Goal: Information Seeking & Learning: Learn about a topic

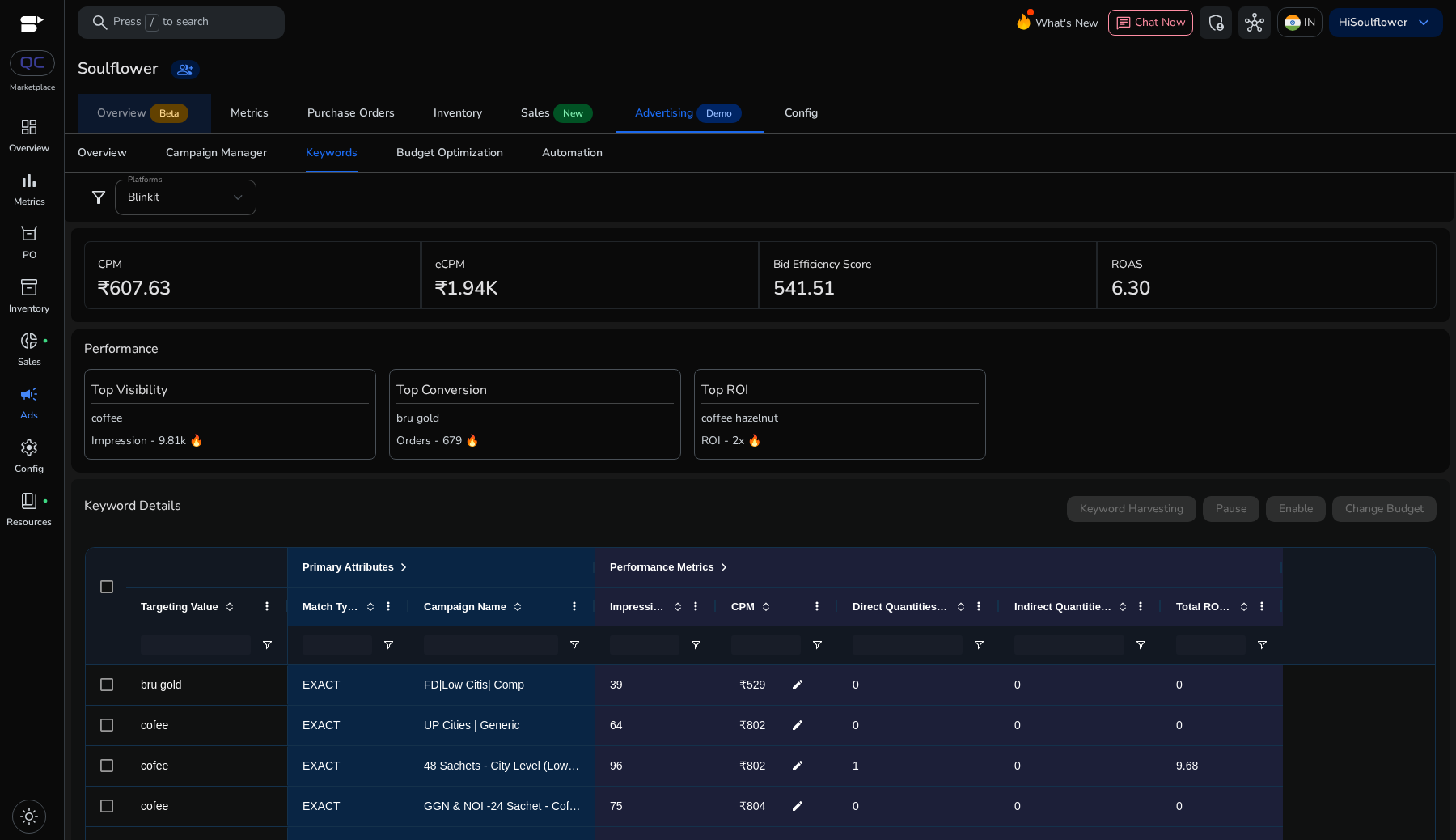
click at [88, 114] on link "Overview Beta" at bounding box center [144, 113] width 133 height 39
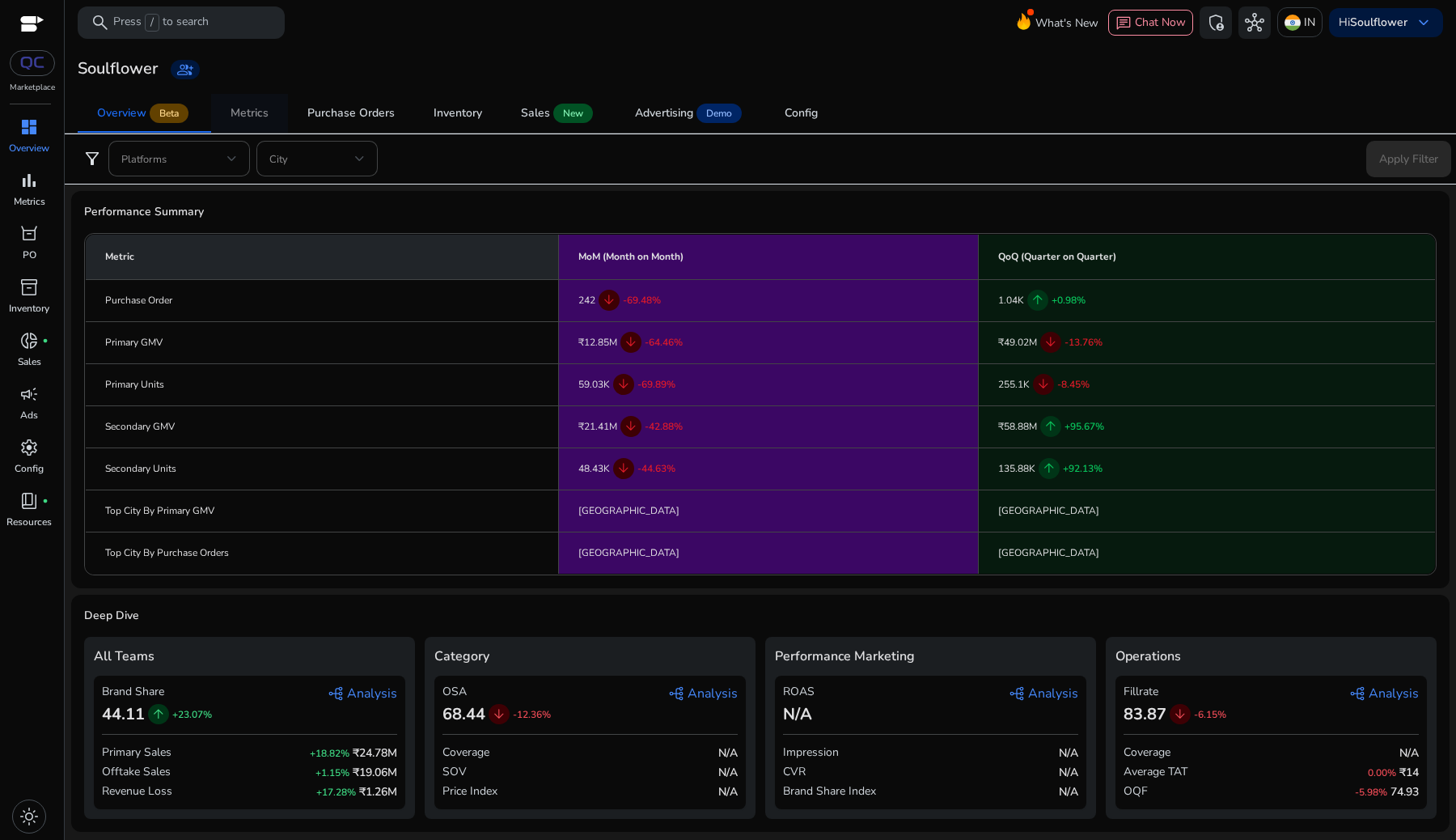
click at [260, 110] on div "Metrics" at bounding box center [249, 113] width 38 height 11
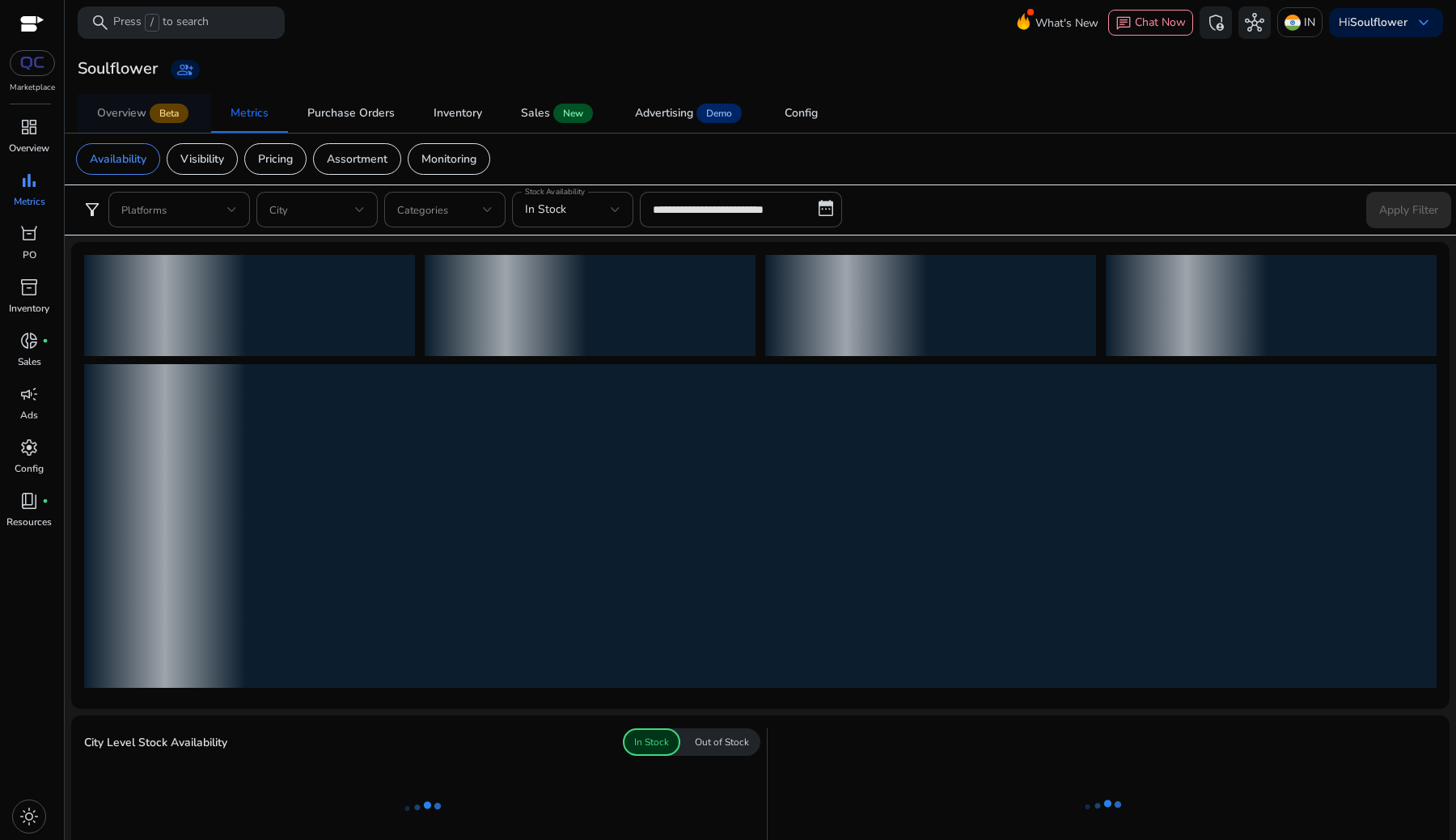
click at [172, 114] on span "Beta" at bounding box center [169, 113] width 39 height 19
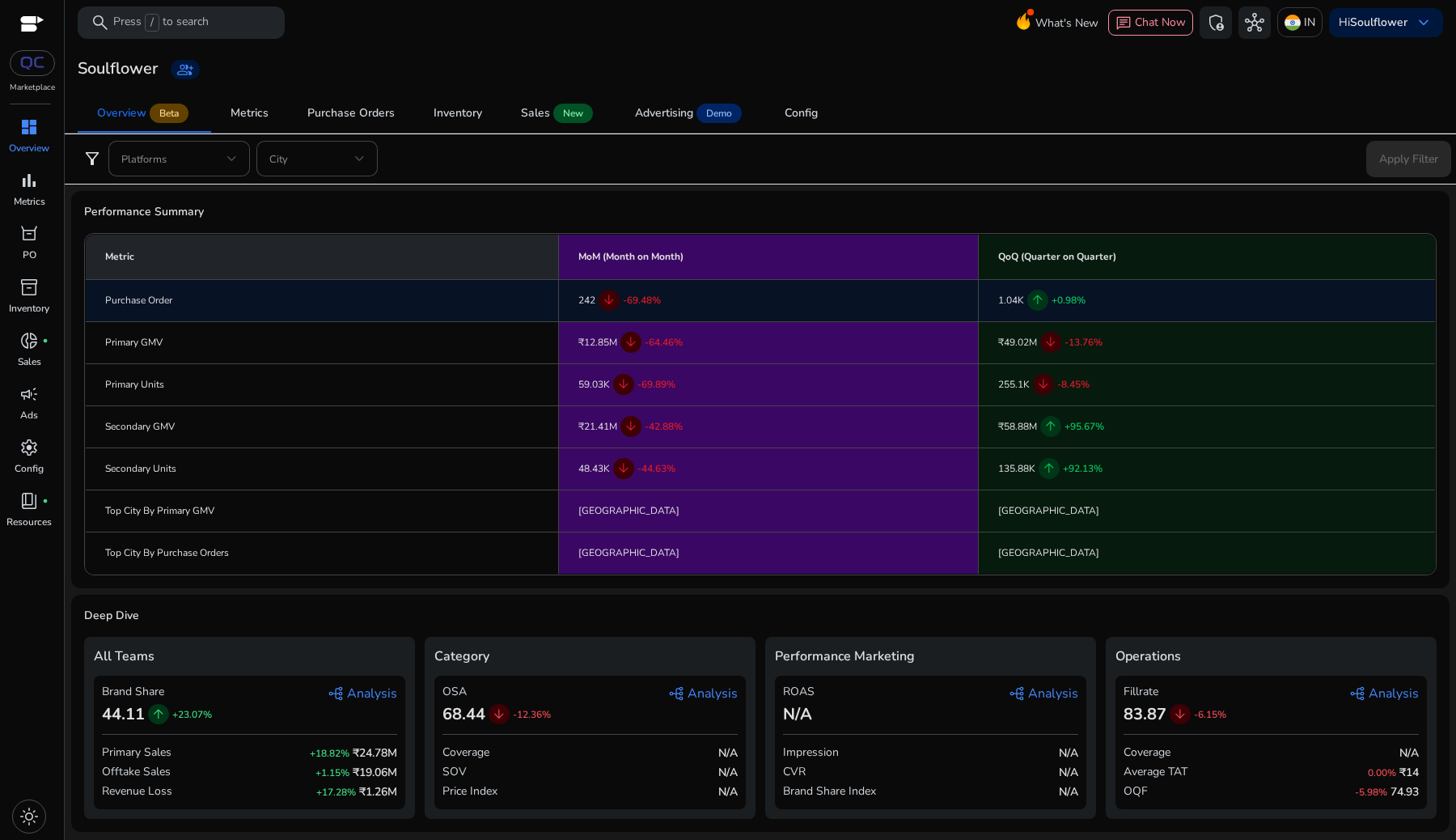
click at [358, 298] on td "Purchase Order" at bounding box center [322, 300] width 473 height 42
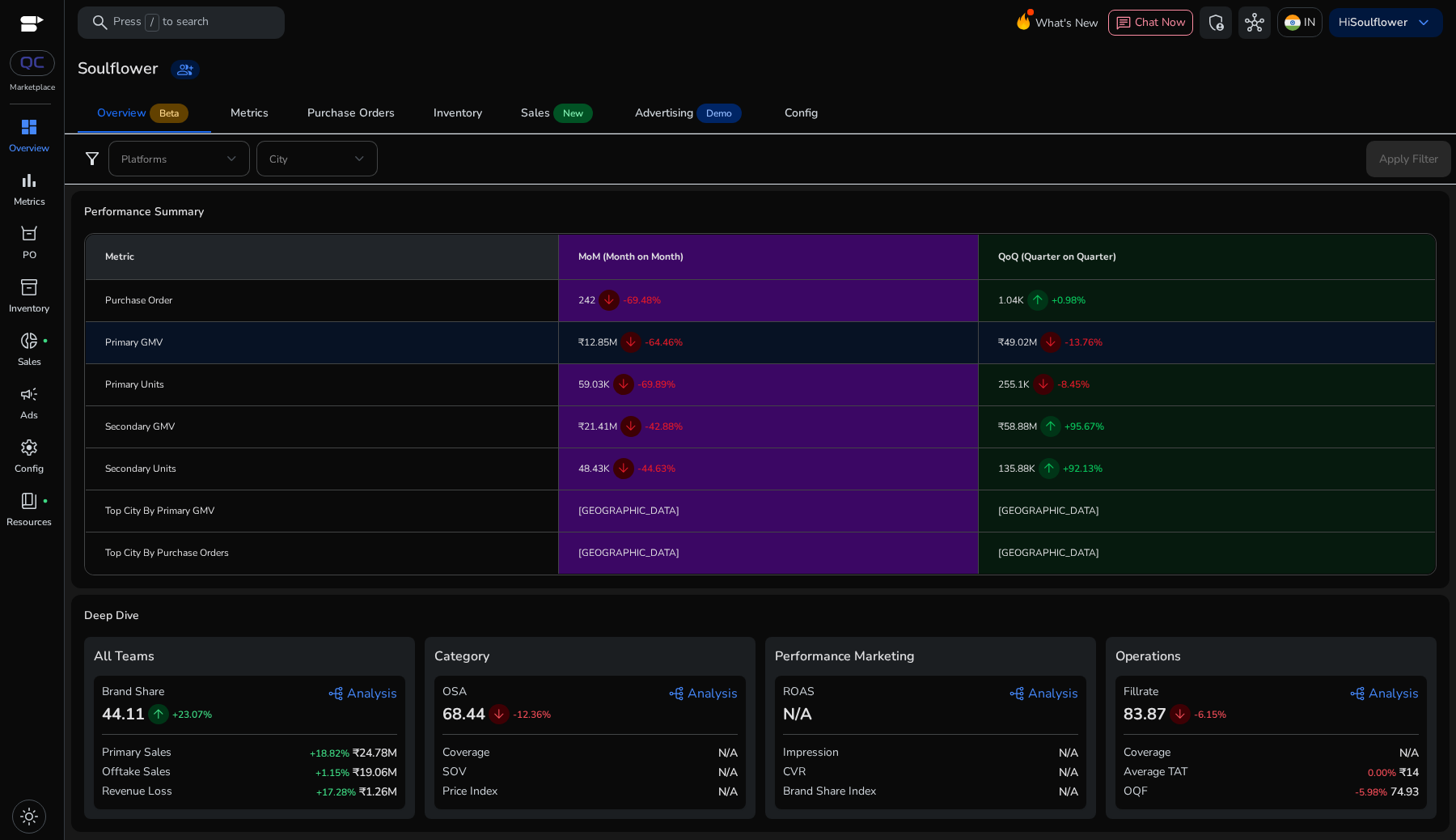
click at [360, 345] on td "Primary GMV" at bounding box center [322, 343] width 473 height 42
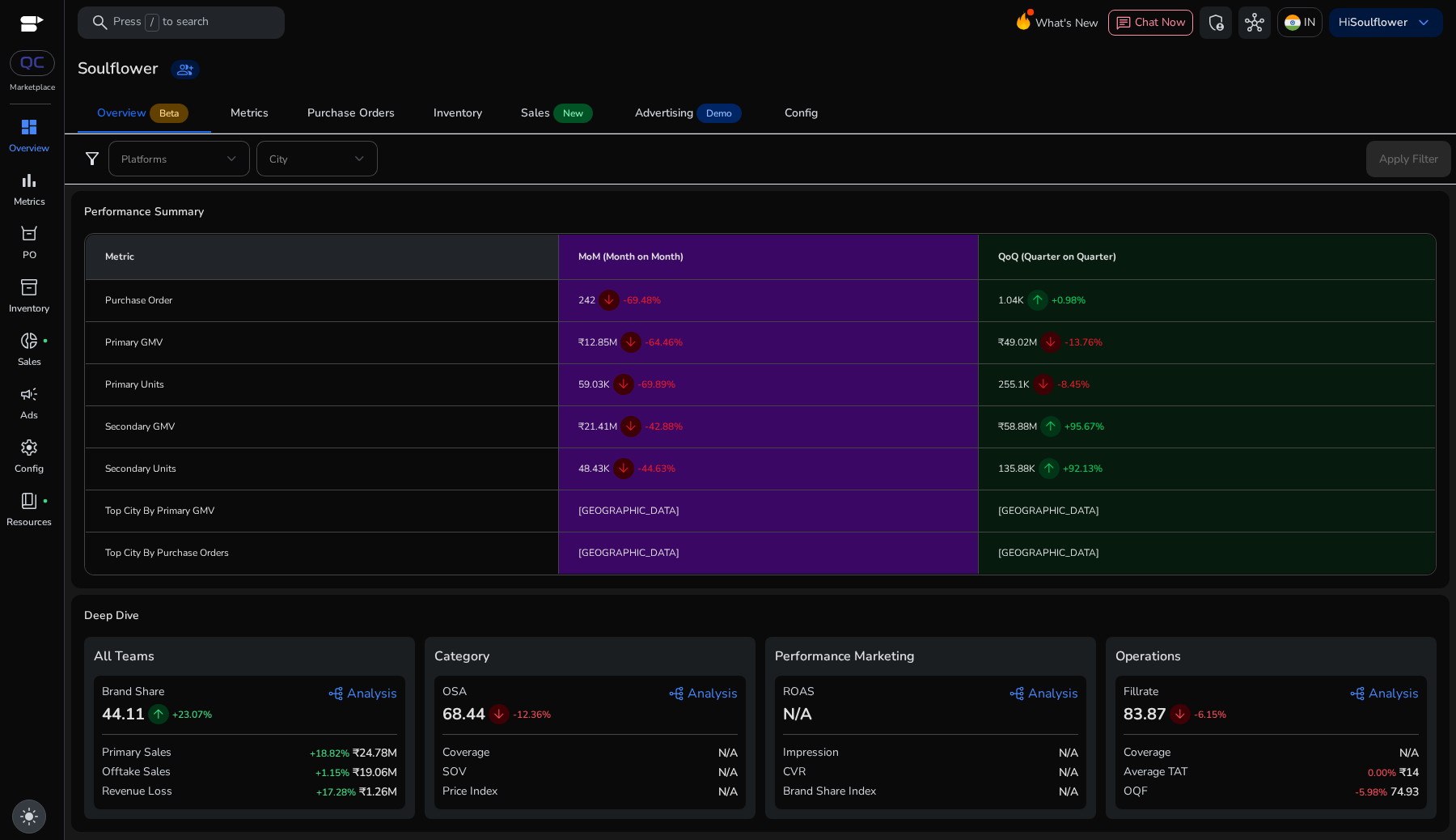
click at [20, 823] on span "light_mode" at bounding box center [29, 816] width 19 height 19
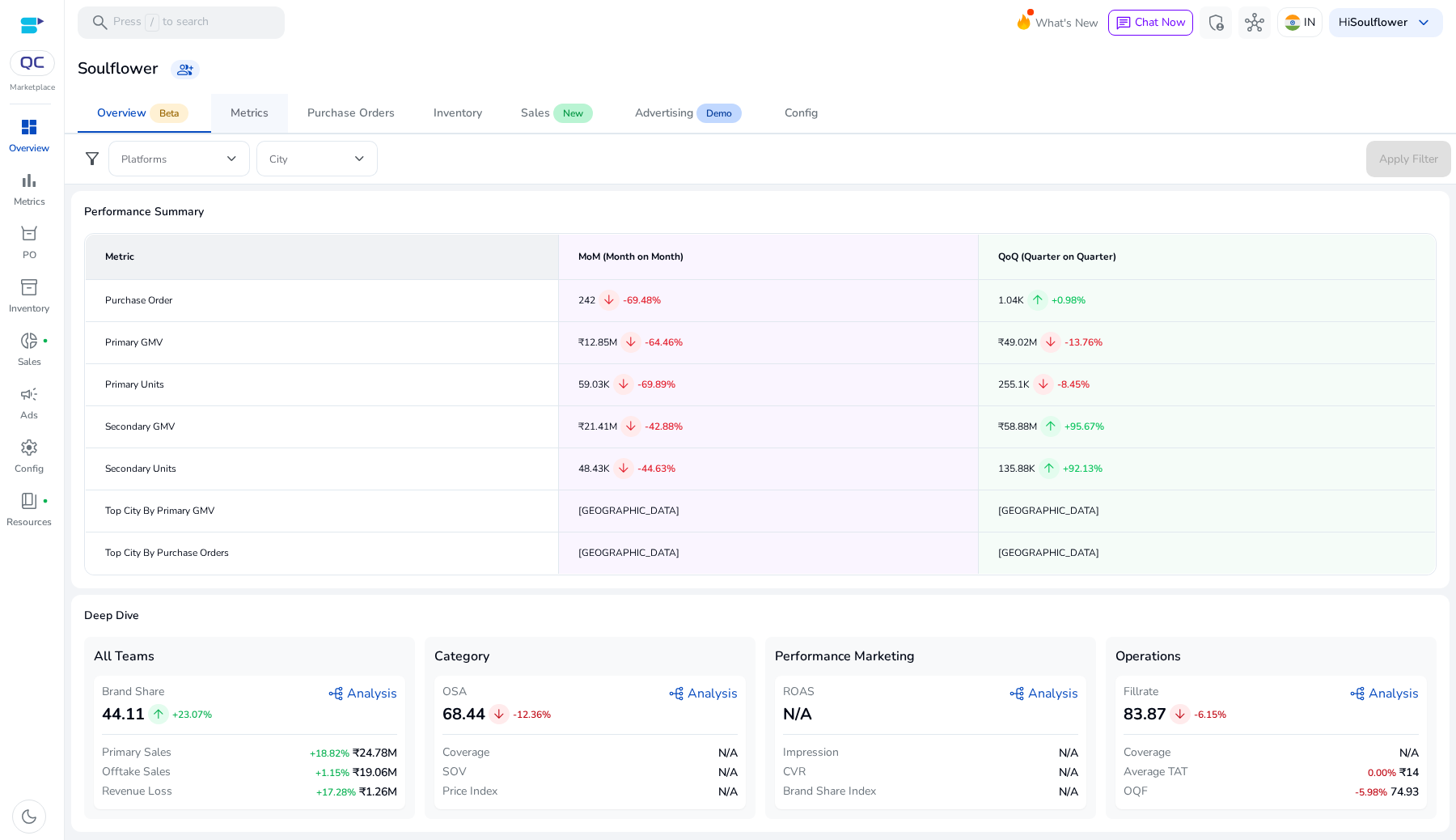
click at [249, 99] on span "Metrics" at bounding box center [249, 113] width 38 height 39
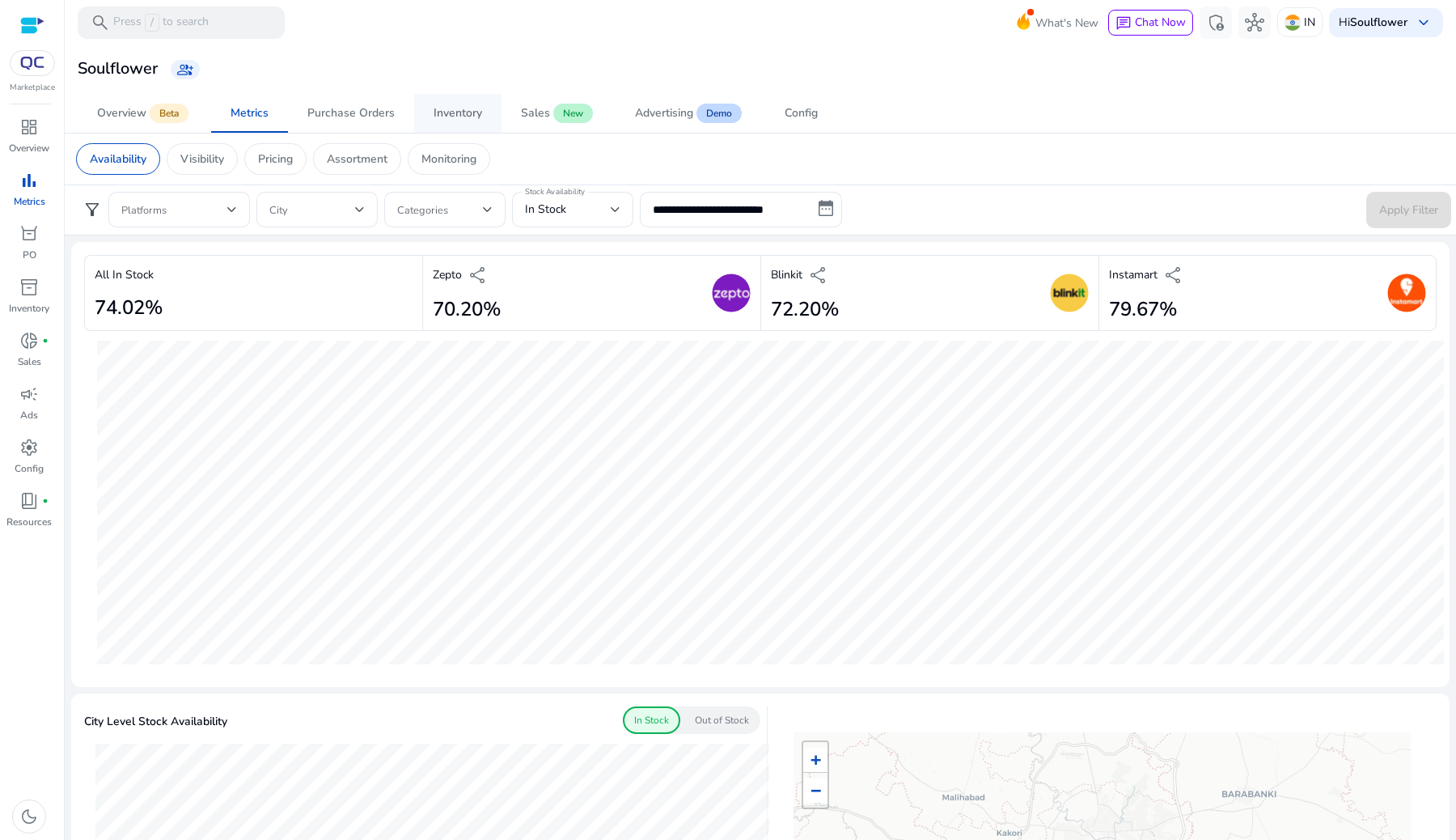
click at [444, 98] on span "Inventory" at bounding box center [457, 113] width 49 height 39
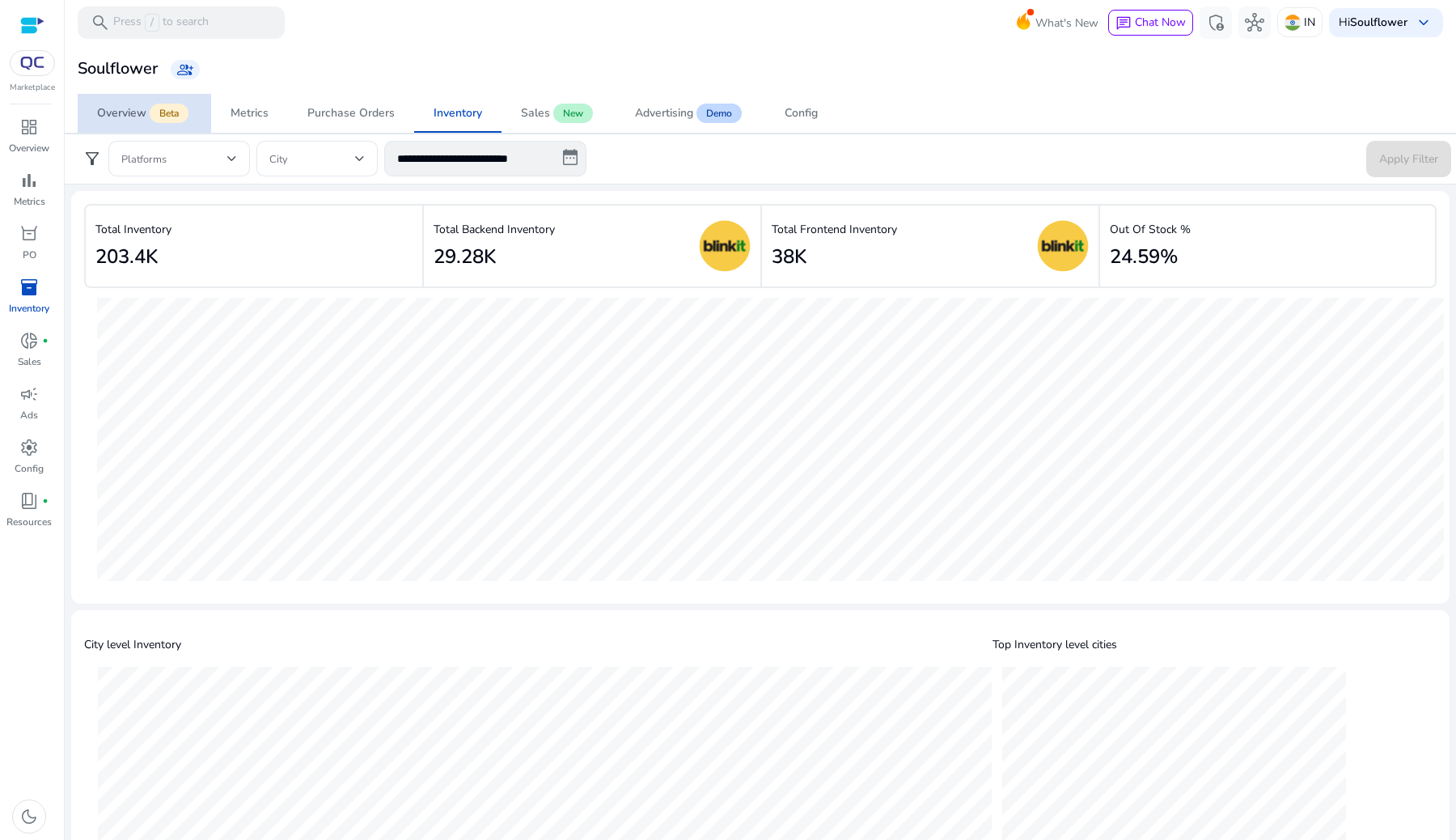
click at [160, 124] on span "Overview Beta" at bounding box center [144, 113] width 94 height 39
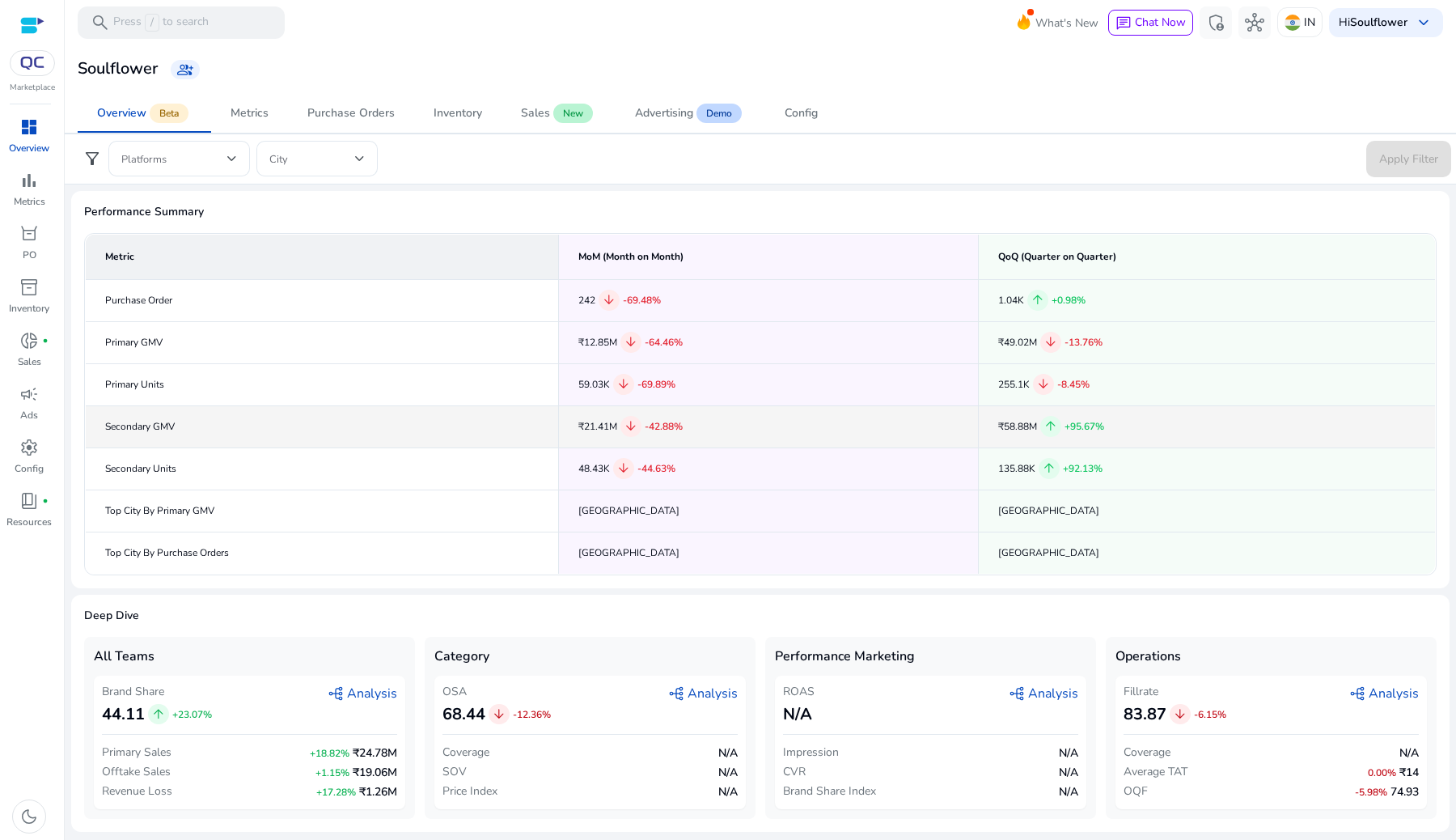
click at [269, 426] on td "Secondary GMV" at bounding box center [322, 427] width 473 height 42
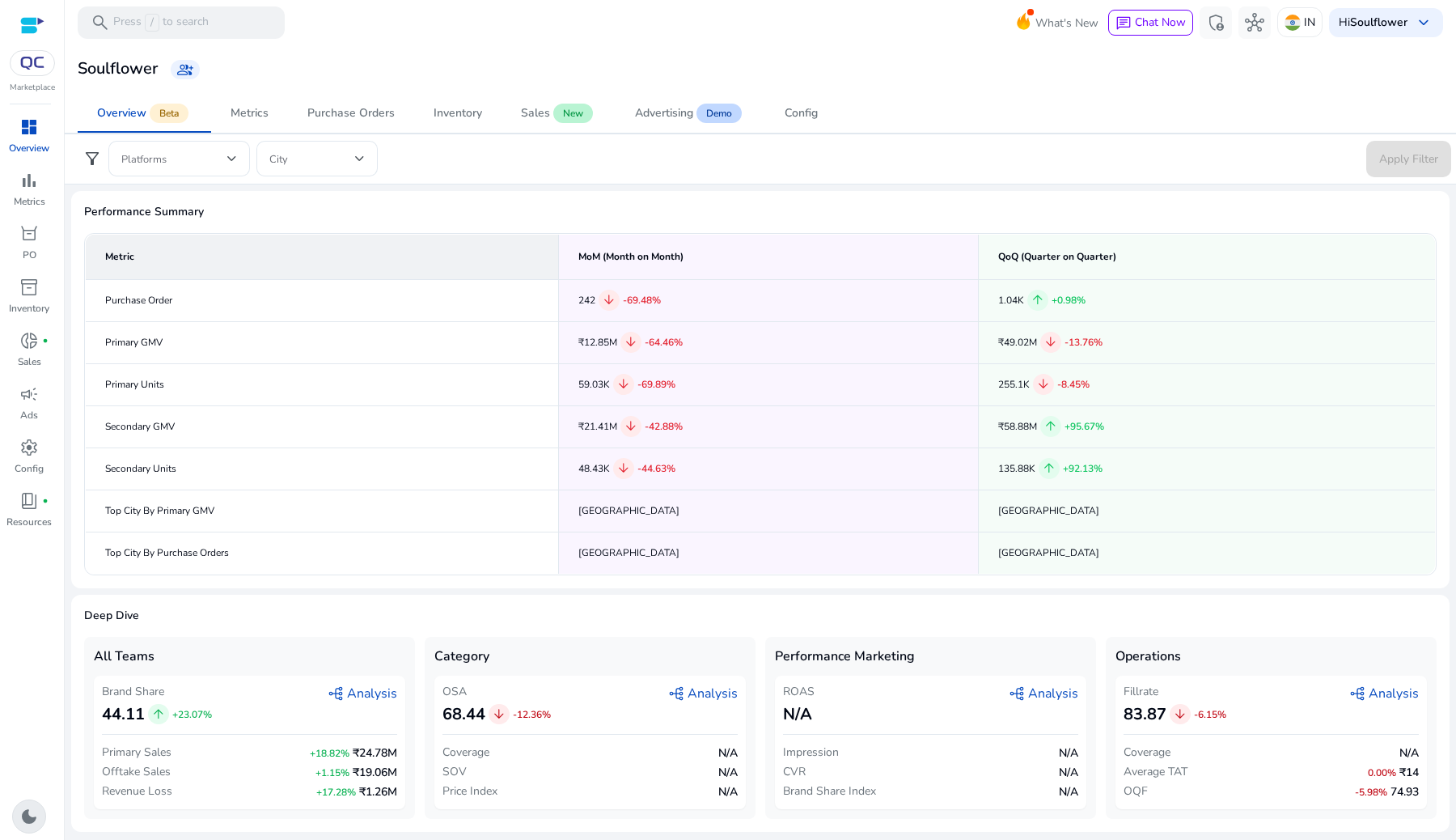
click at [30, 806] on span "dark_mode" at bounding box center [29, 816] width 19 height 19
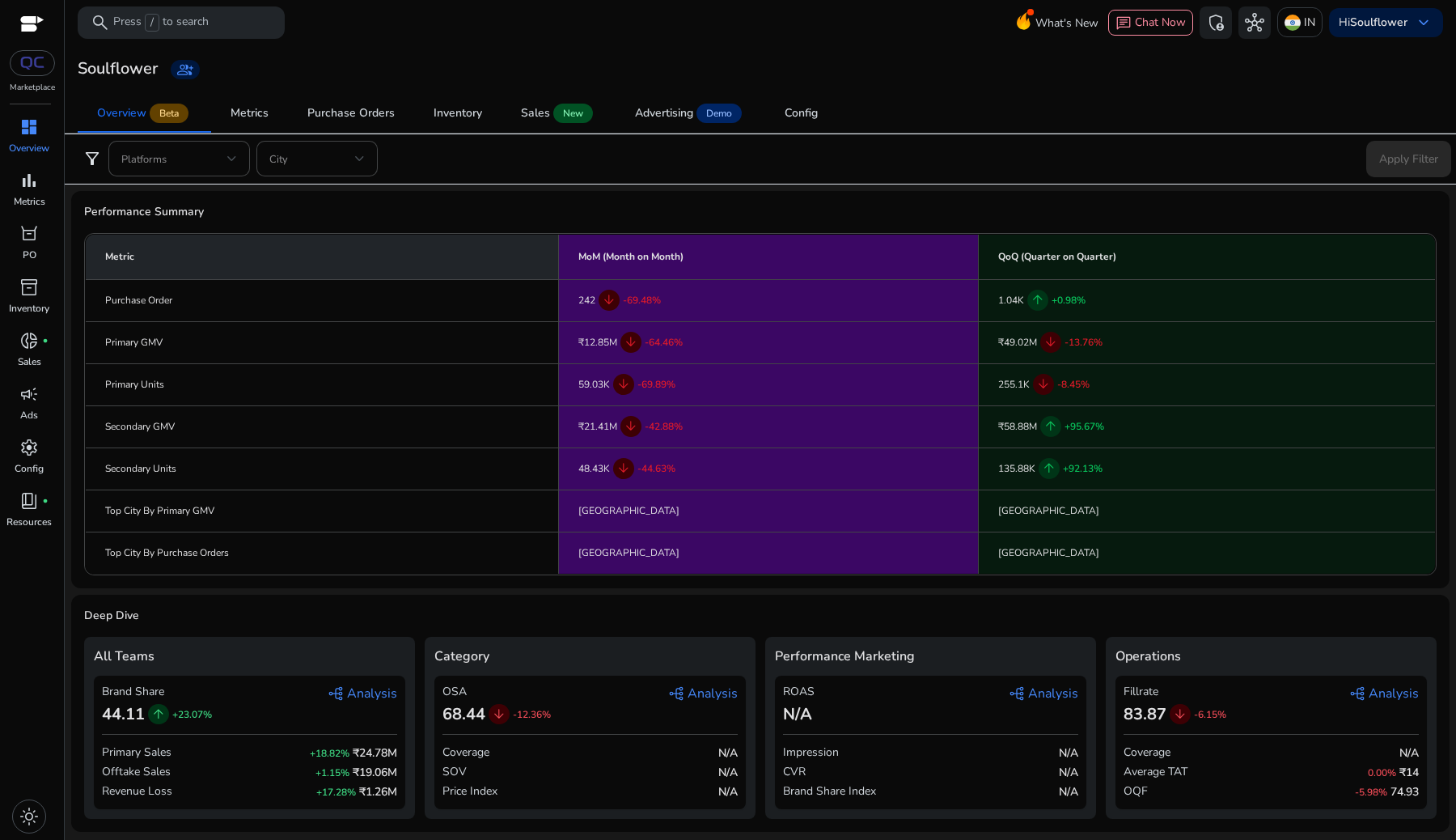
click at [372, 699] on span "graph_2 Analysis" at bounding box center [362, 693] width 70 height 19
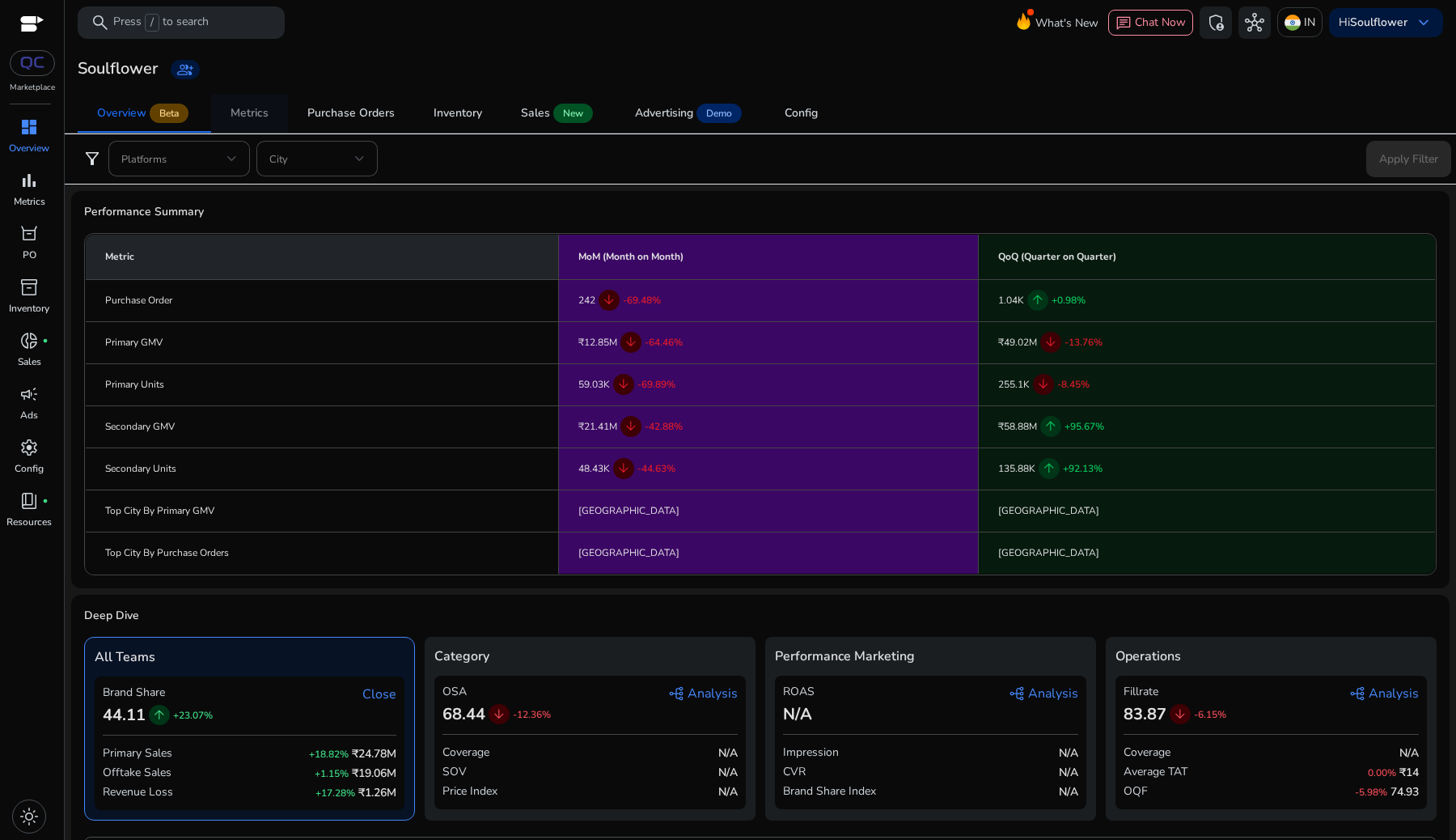
click at [257, 124] on span "Metrics" at bounding box center [249, 113] width 38 height 39
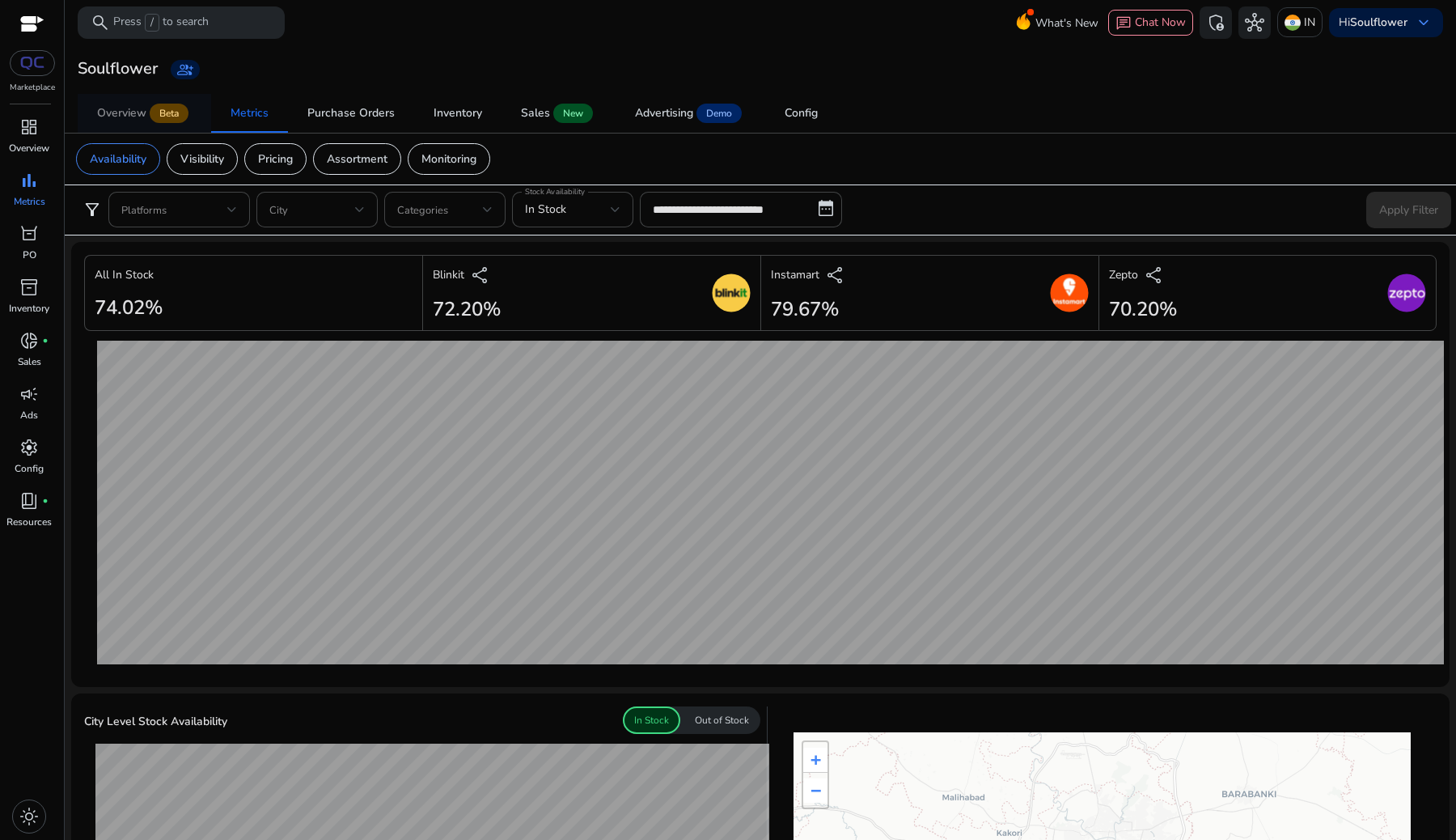
click at [110, 118] on div "Overview" at bounding box center [122, 113] width 49 height 11
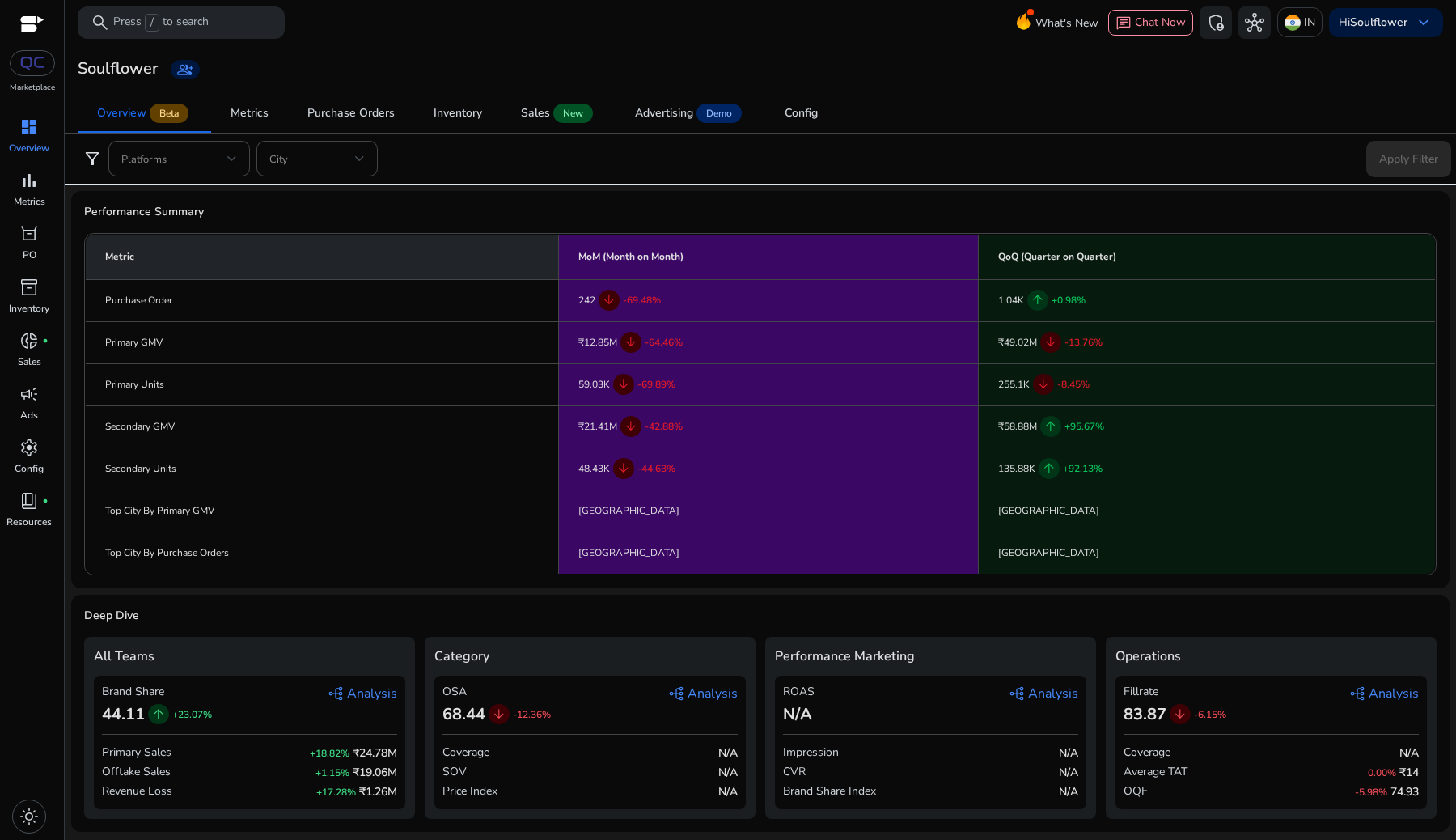
click at [366, 691] on span "graph_2 Analysis" at bounding box center [362, 693] width 70 height 19
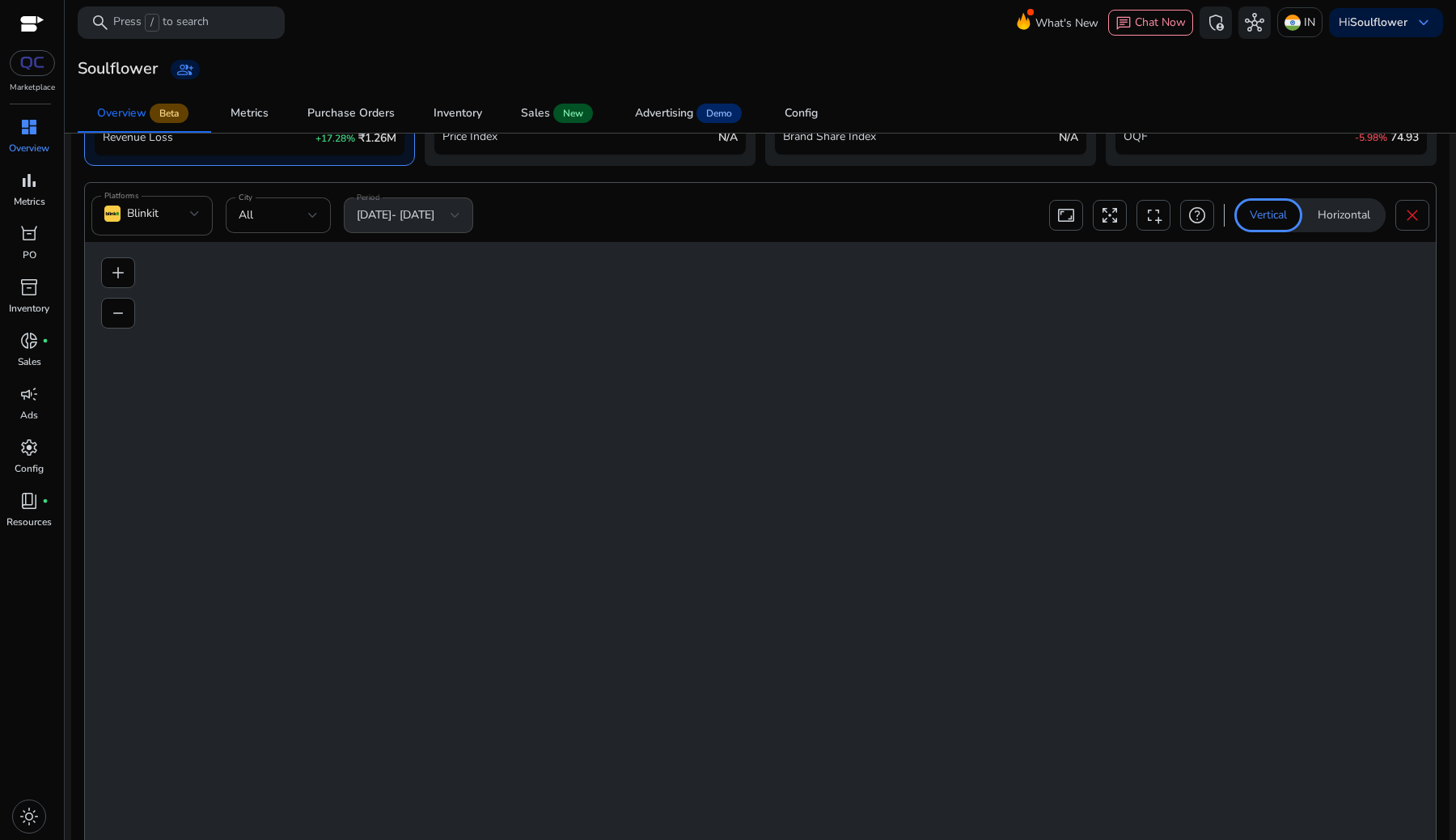
scroll to position [686, 0]
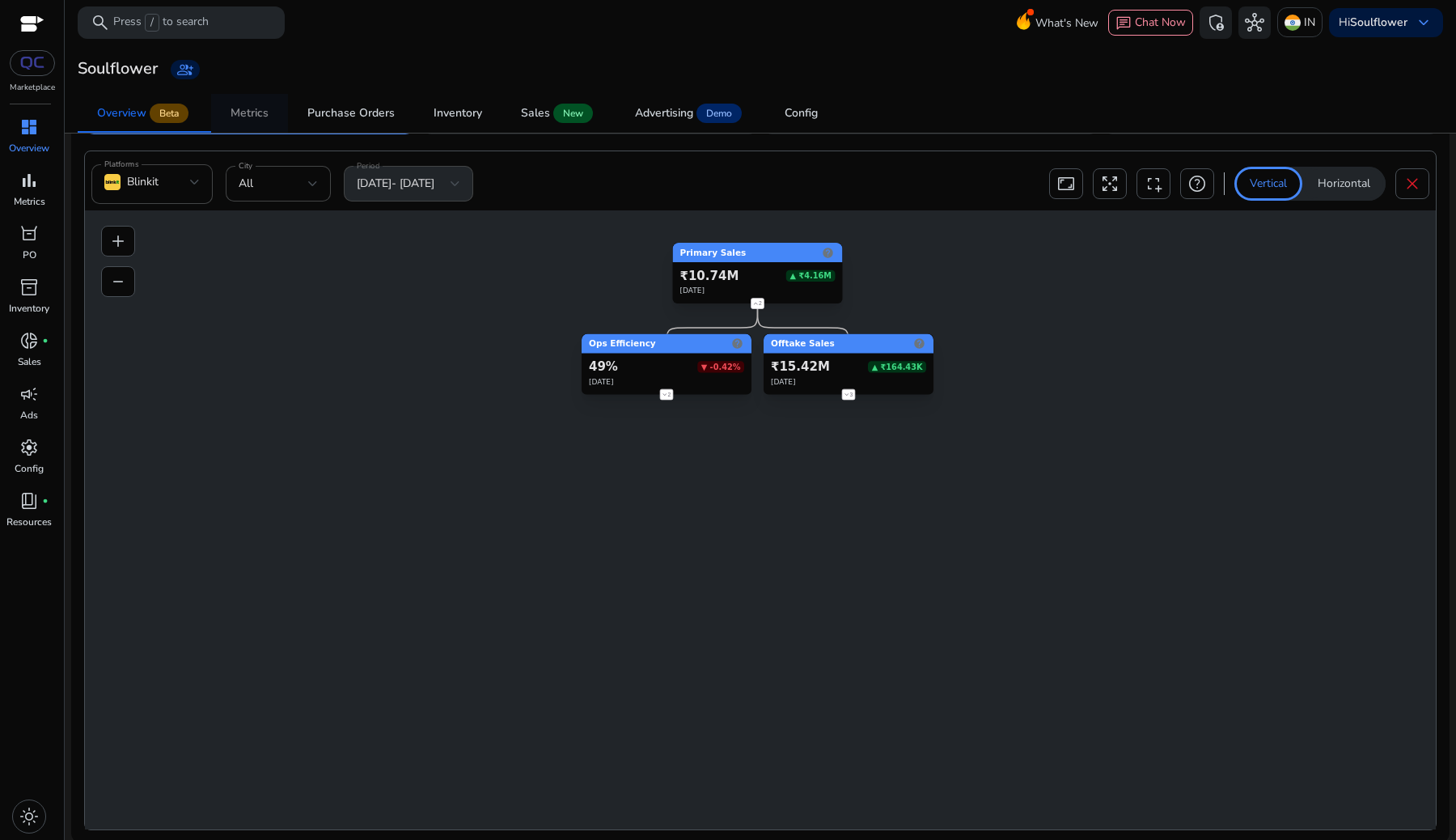
click at [263, 117] on div "Metrics" at bounding box center [249, 113] width 38 height 11
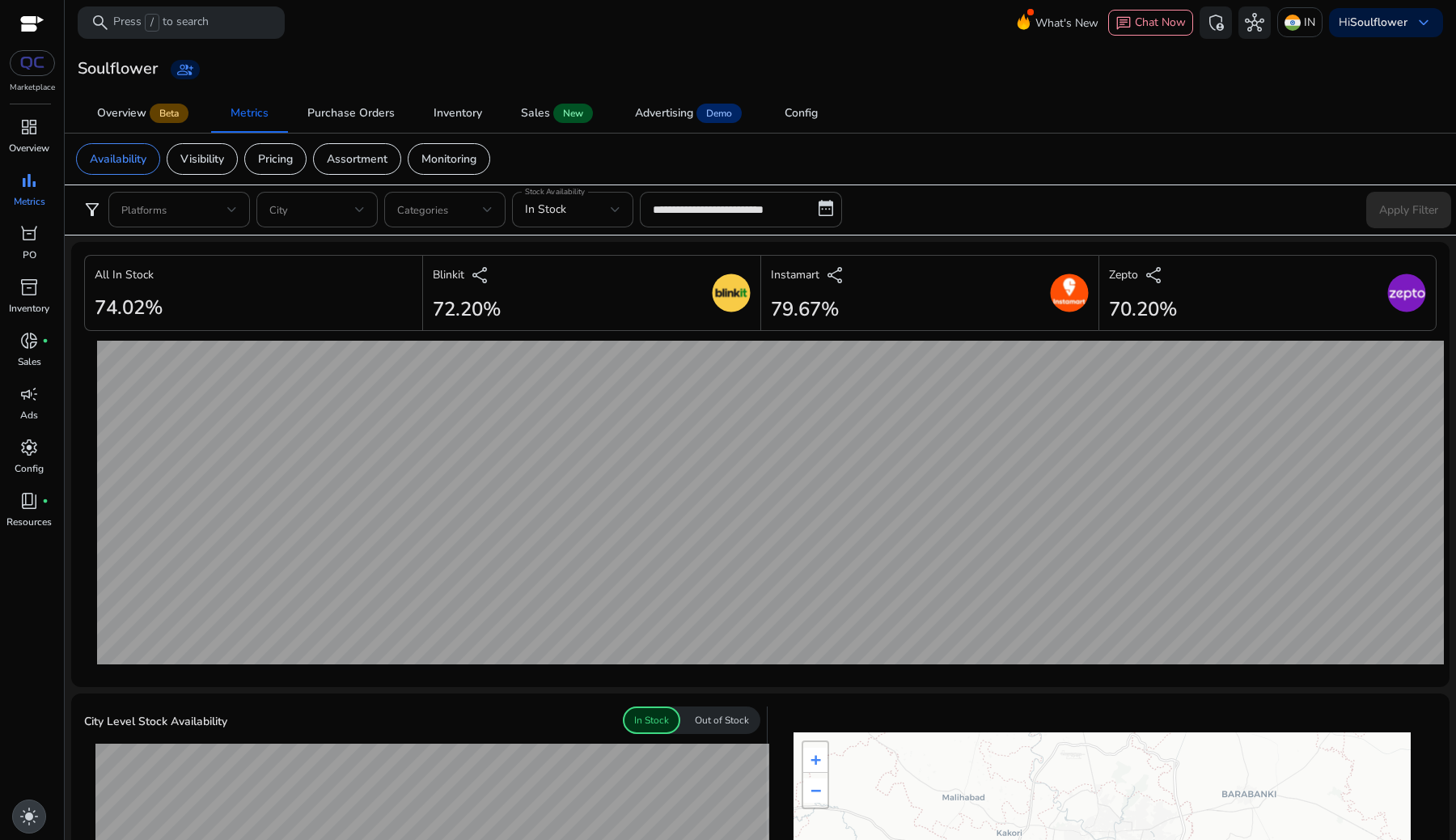
click at [25, 821] on span "light_mode" at bounding box center [29, 816] width 19 height 19
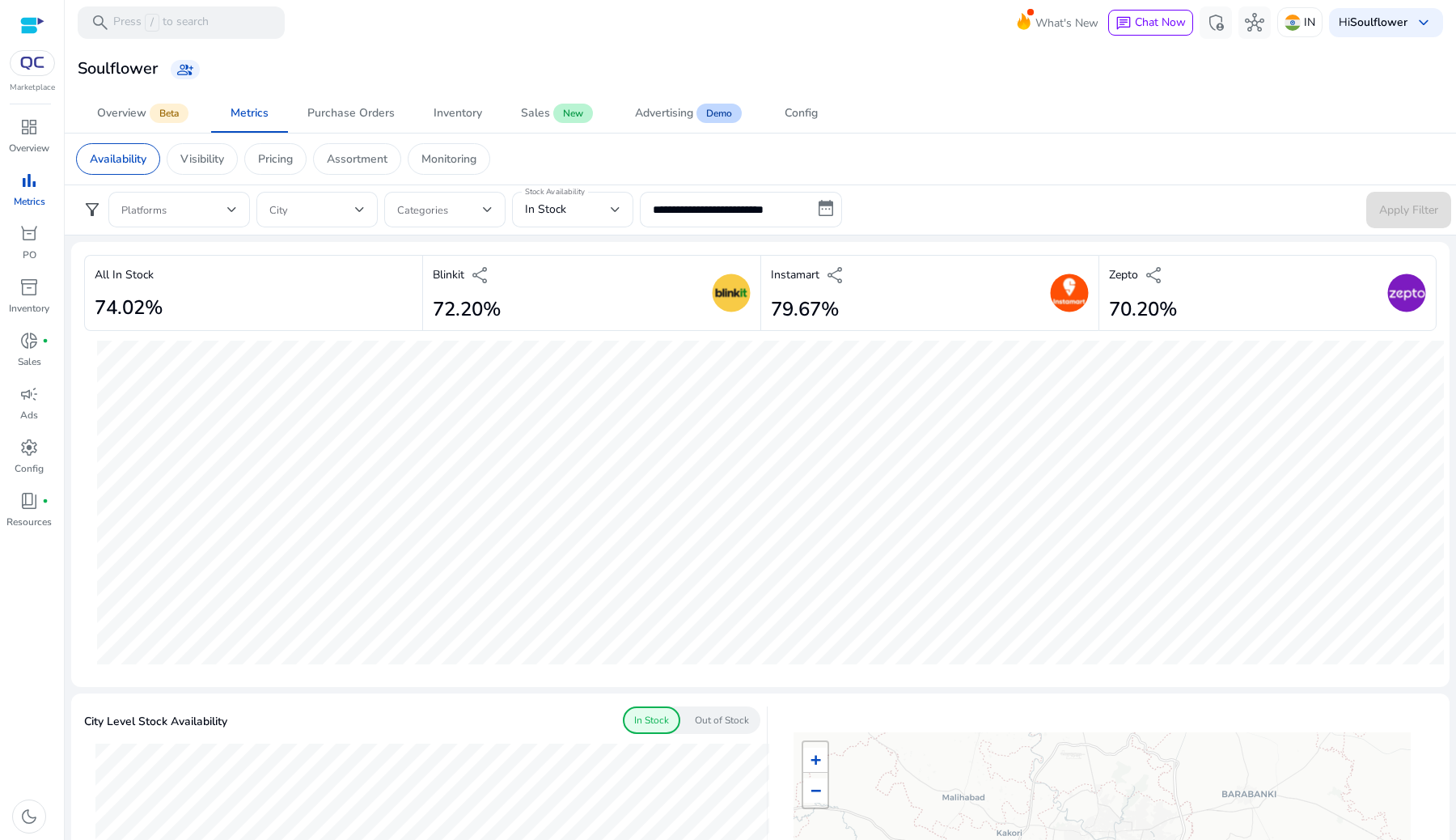
click at [25, 28] on div at bounding box center [32, 25] width 24 height 19
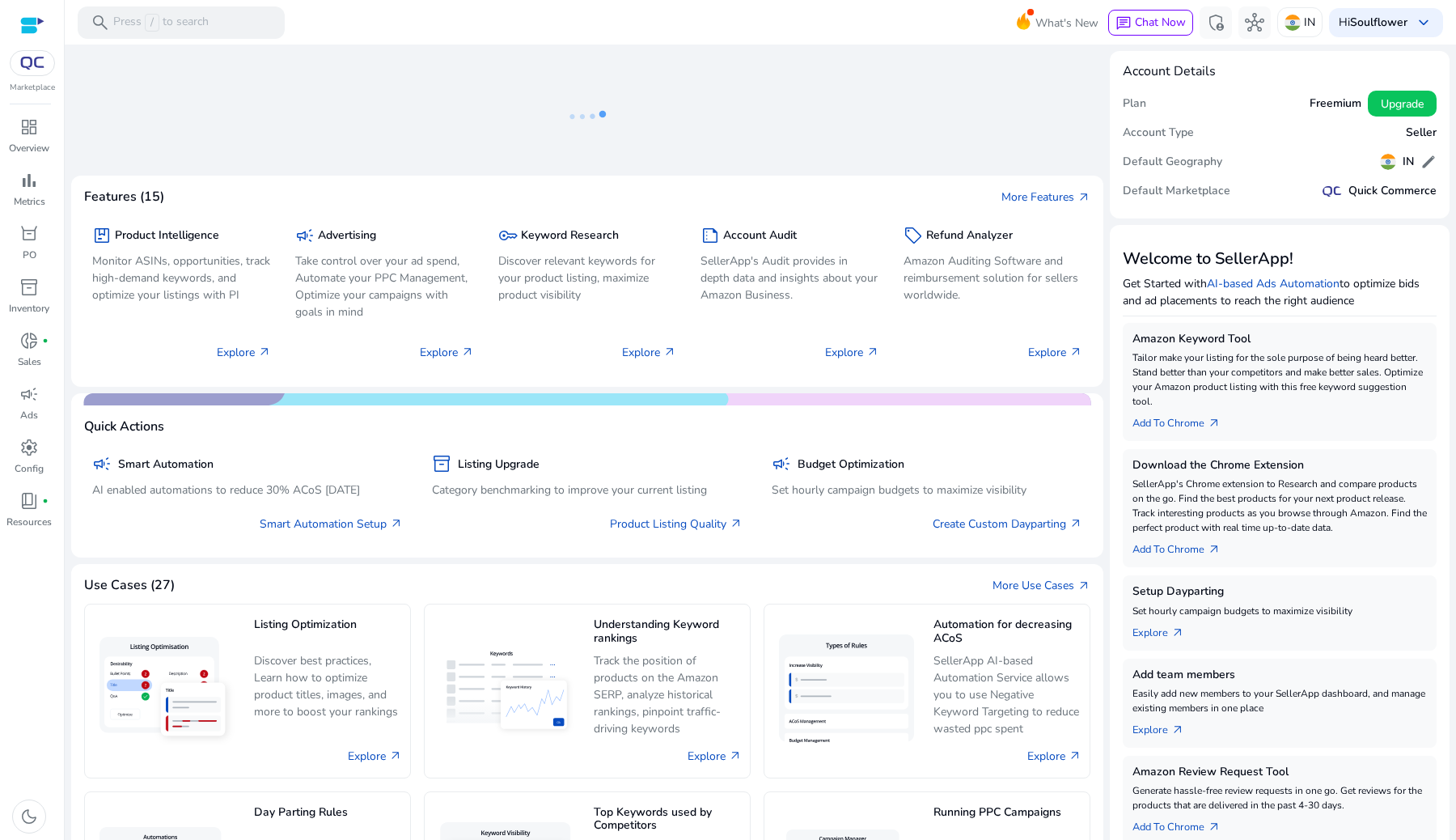
click at [48, 71] on div at bounding box center [32, 63] width 45 height 26
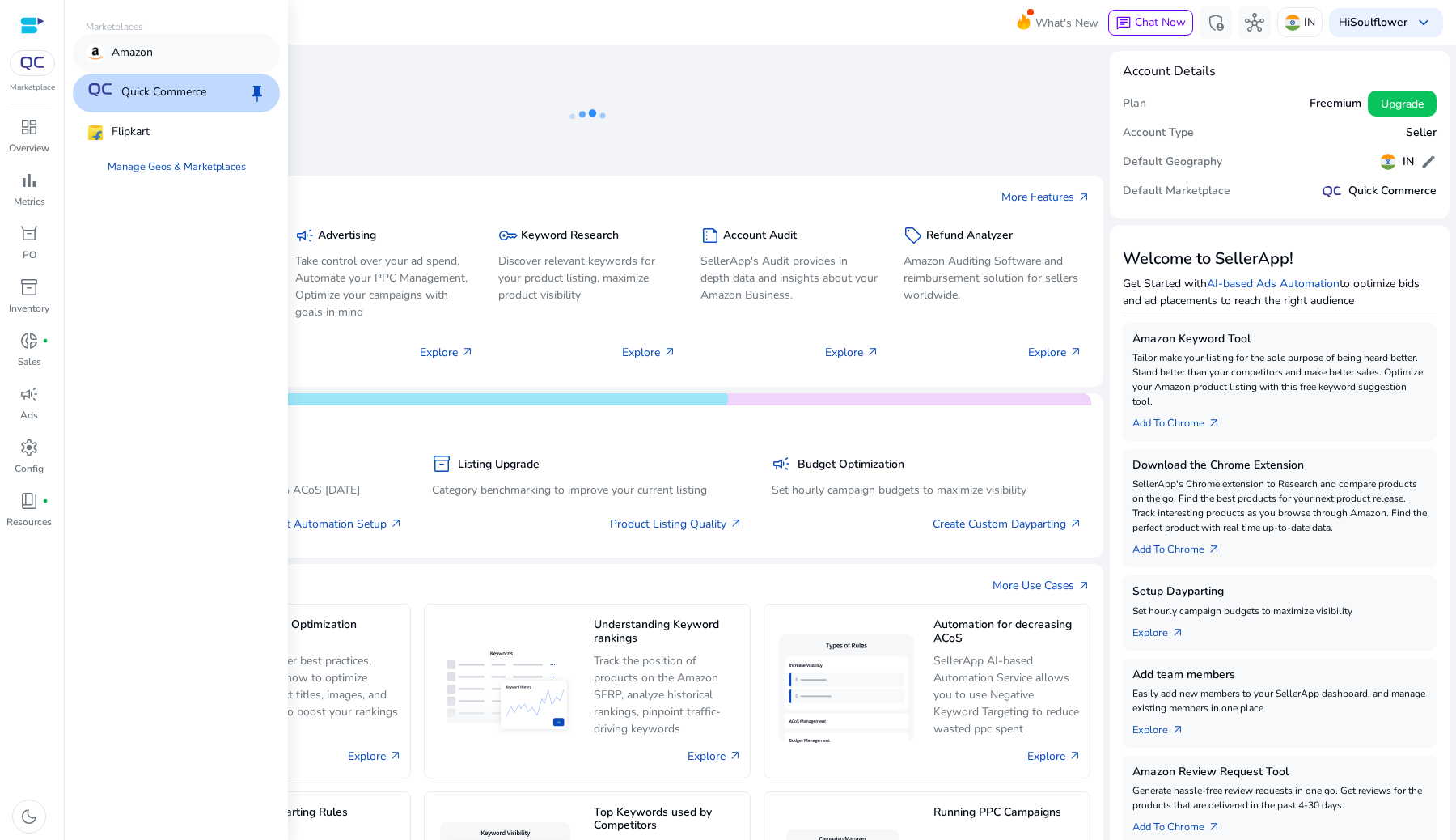
click at [140, 55] on p "Amazon" at bounding box center [132, 53] width 41 height 19
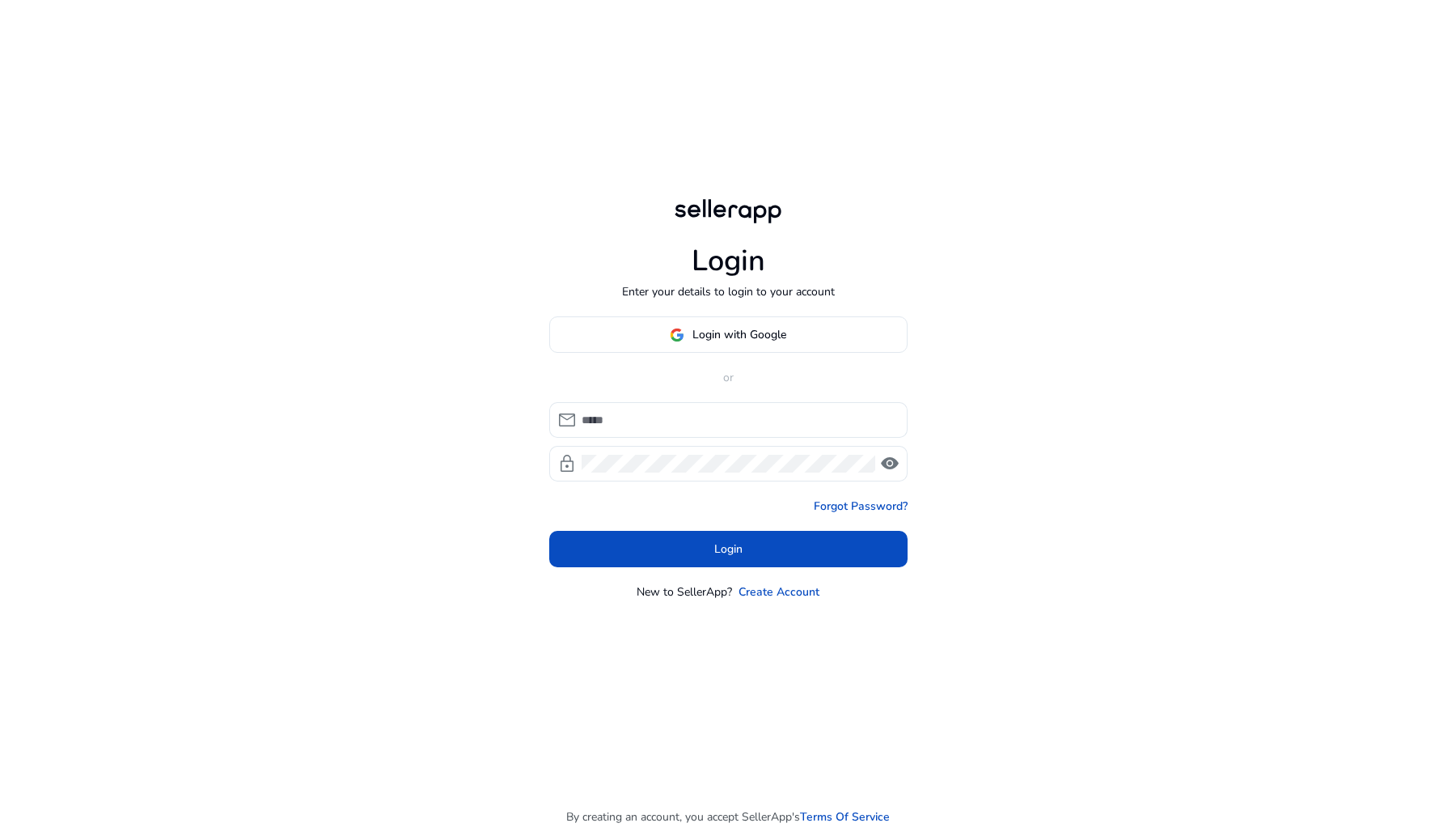
type input "**********"
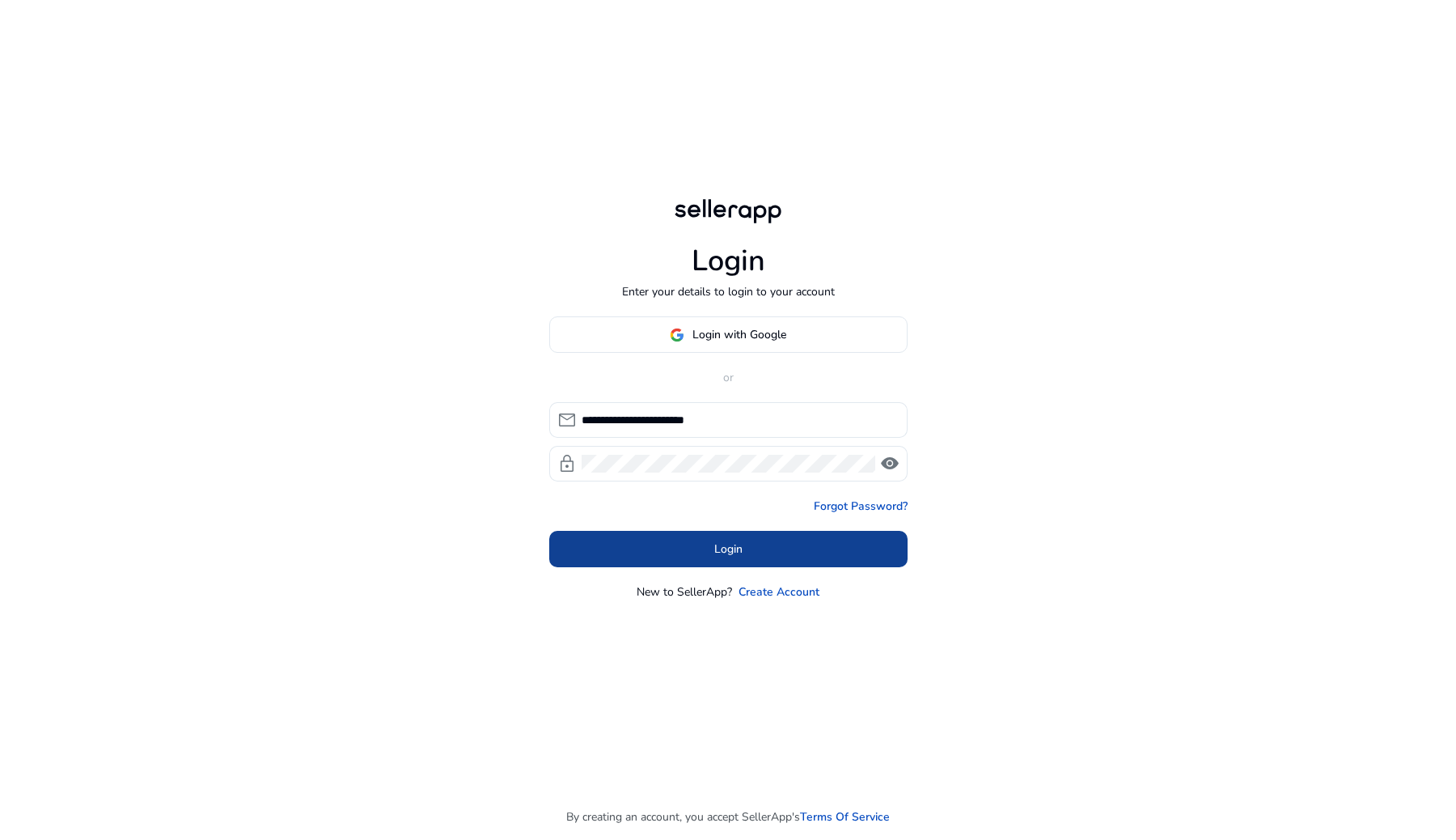
click at [784, 552] on span at bounding box center [728, 549] width 358 height 39
click at [731, 549] on span "Login" at bounding box center [728, 549] width 28 height 17
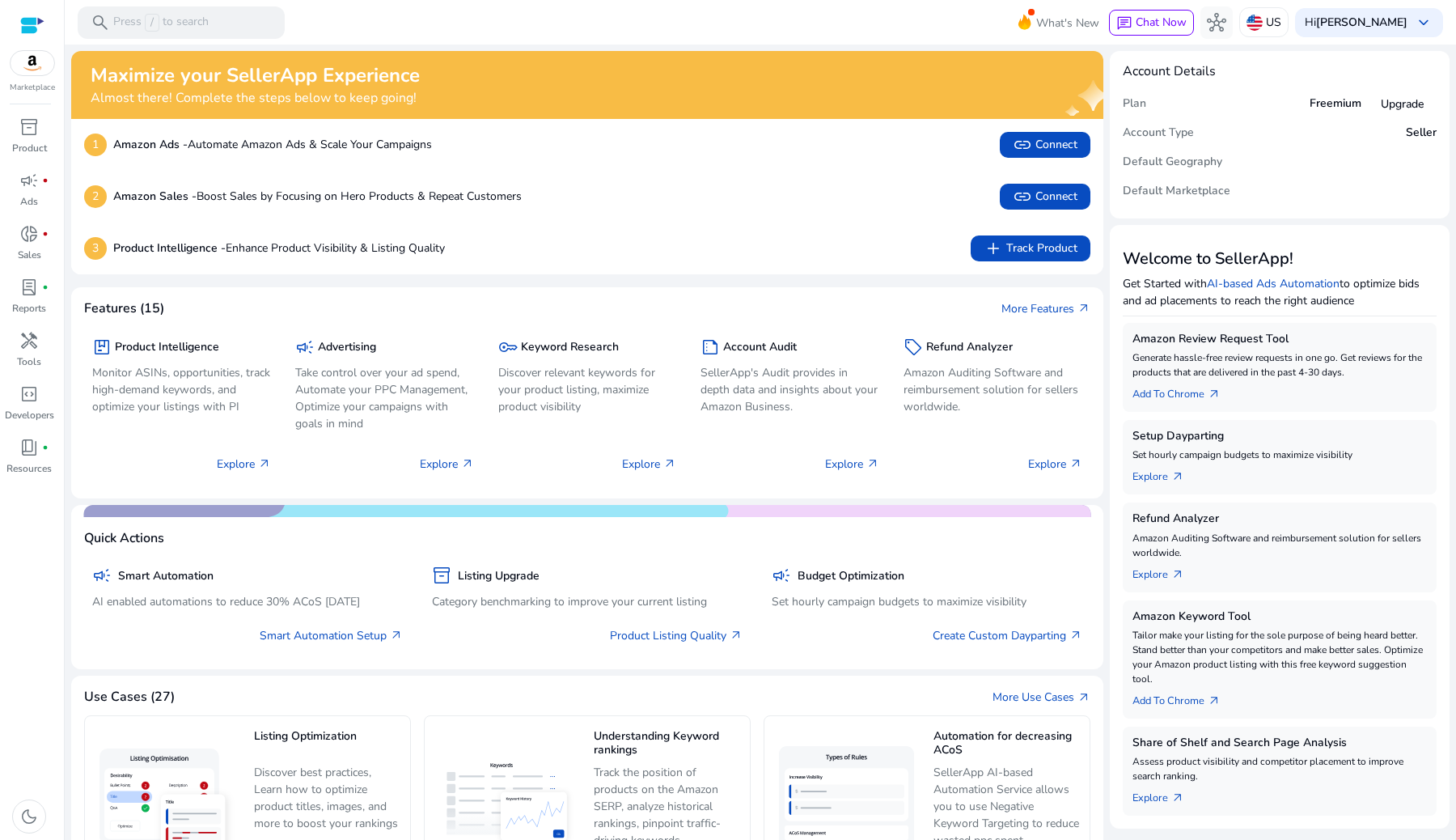
click at [24, 70] on img at bounding box center [32, 63] width 43 height 24
click at [29, 62] on img at bounding box center [32, 63] width 43 height 24
click at [29, 16] on div at bounding box center [32, 25] width 24 height 19
click at [26, 19] on div at bounding box center [32, 25] width 24 height 19
click at [35, 26] on div at bounding box center [32, 25] width 24 height 19
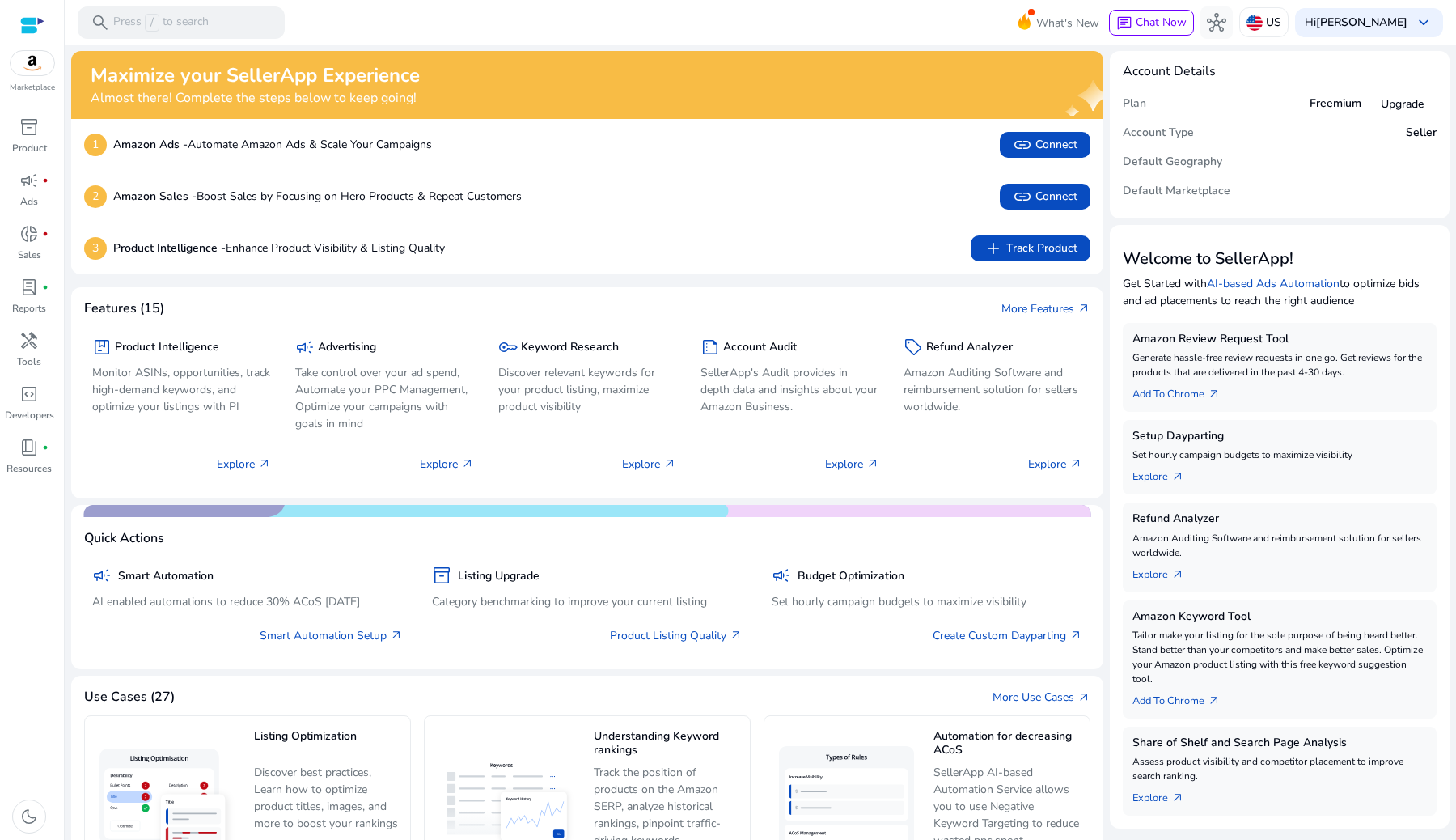
click at [29, 71] on img at bounding box center [32, 63] width 43 height 24
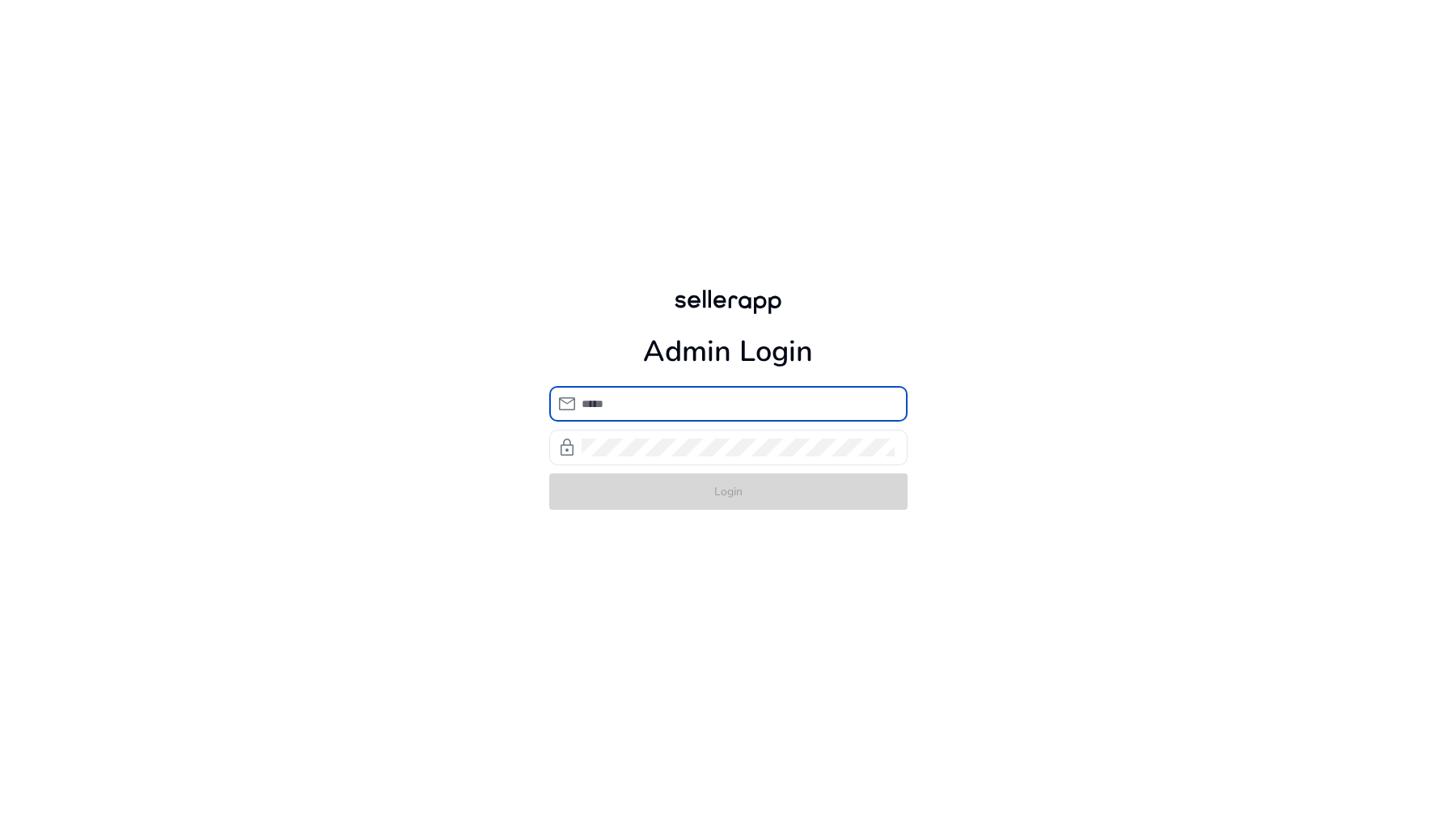
type input "**********"
click at [671, 490] on form "**********" at bounding box center [728, 448] width 358 height 124
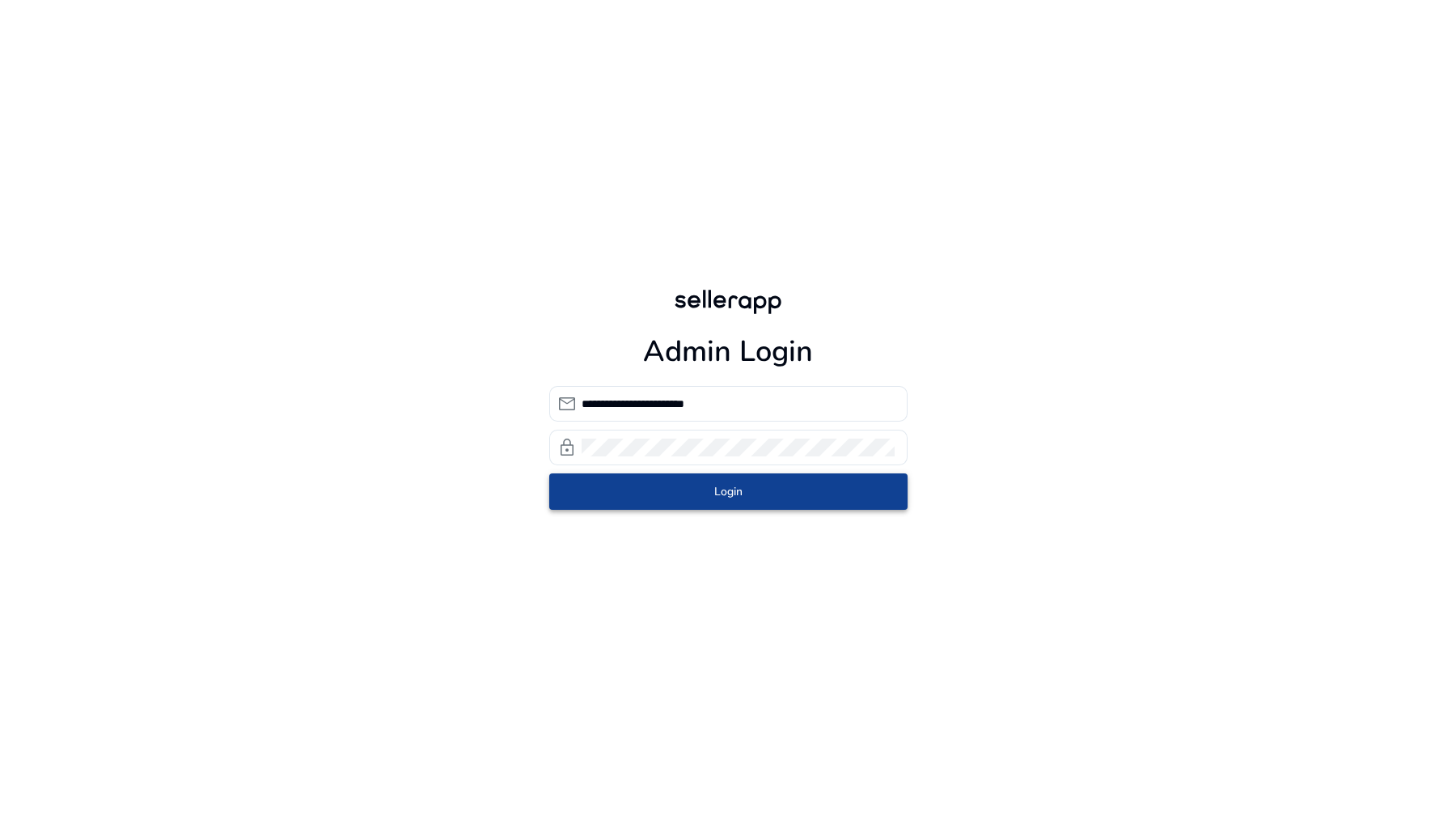
click at [671, 490] on span "submit" at bounding box center [728, 491] width 358 height 39
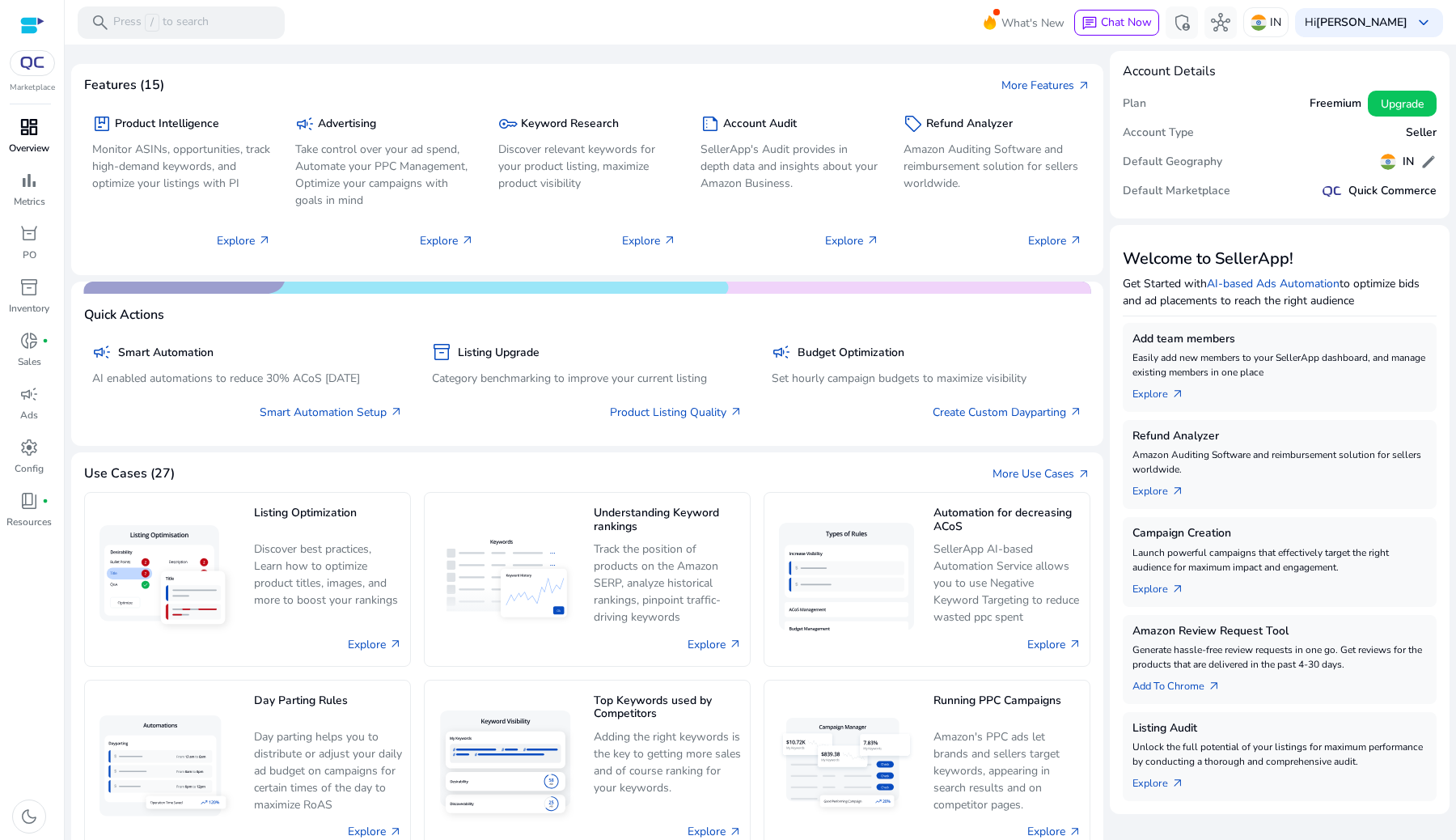
click at [24, 143] on p "Overview" at bounding box center [29, 148] width 41 height 14
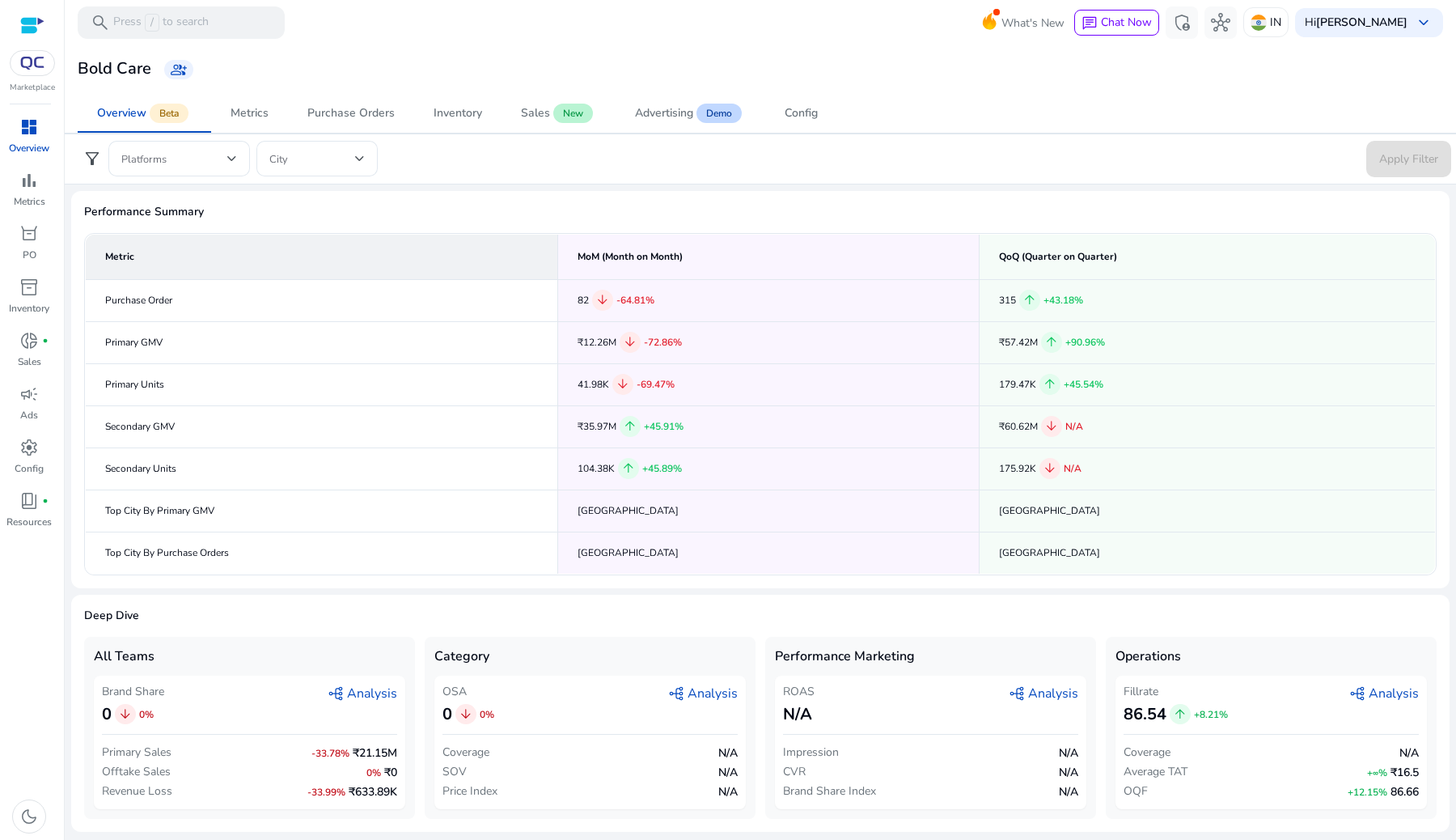
click at [207, 133] on div "filter_alt Platforms City Apply Filter" at bounding box center [759, 159] width 1394 height 51
click at [266, 126] on span "Metrics" at bounding box center [249, 113] width 38 height 39
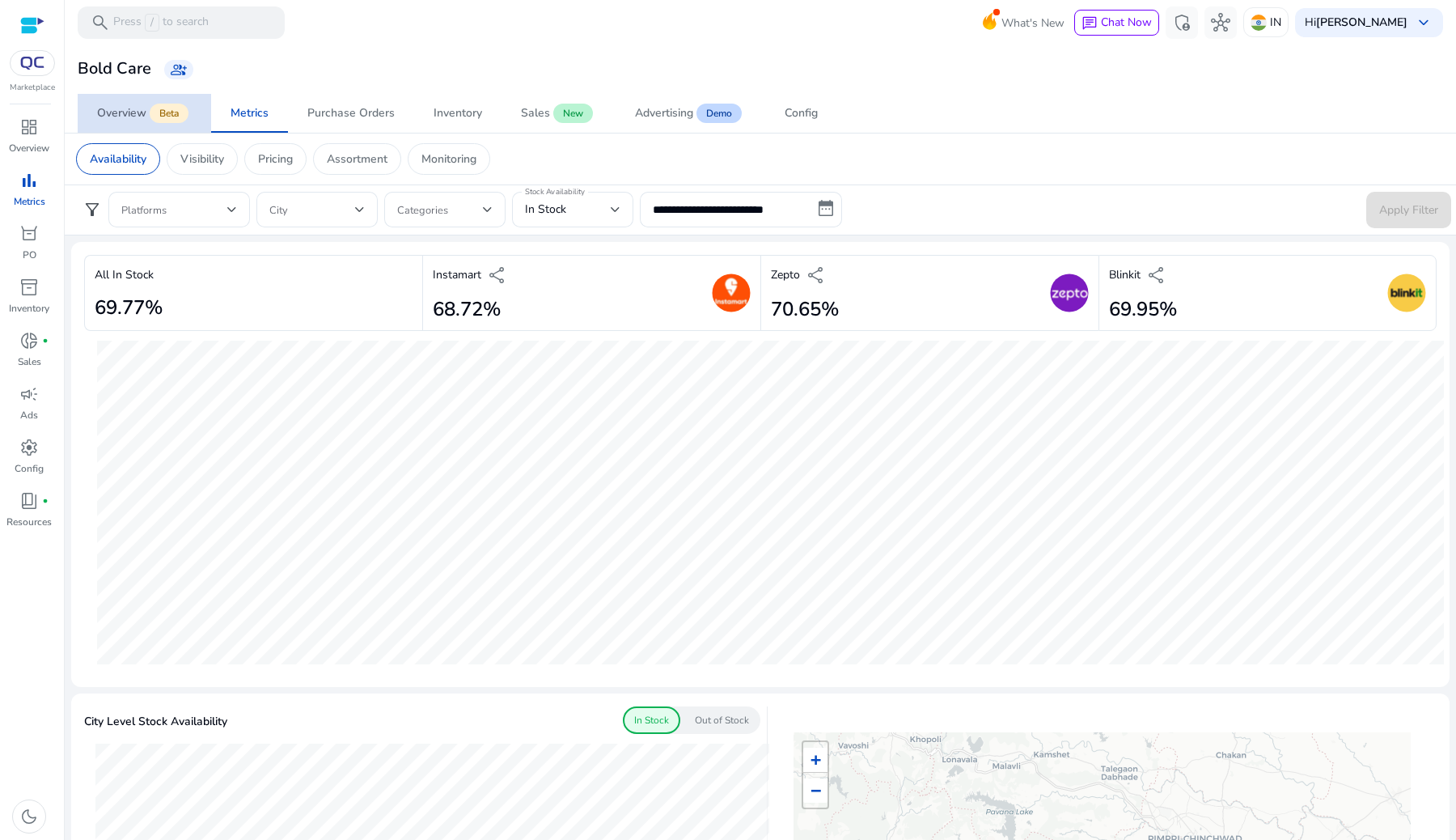
click at [142, 119] on div "Overview" at bounding box center [122, 113] width 49 height 11
